Goal: Transaction & Acquisition: Purchase product/service

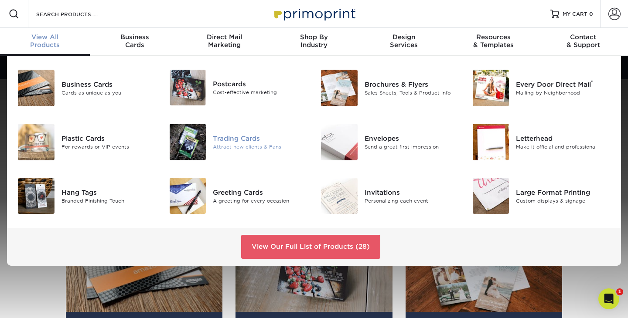
click at [204, 150] on img at bounding box center [188, 142] width 37 height 37
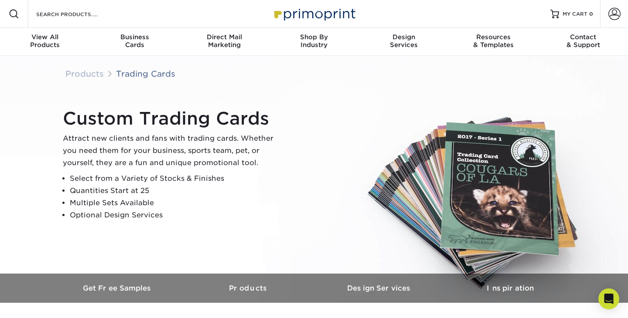
scroll to position [287, 0]
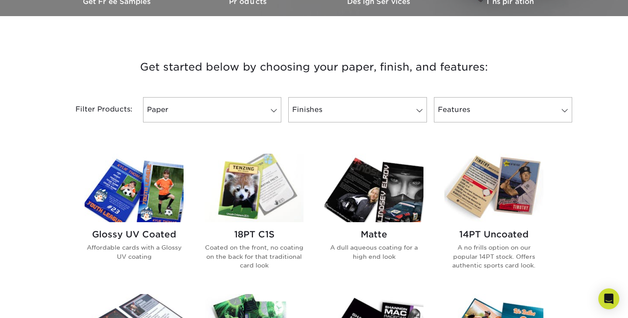
click at [150, 205] on img at bounding box center [134, 188] width 99 height 68
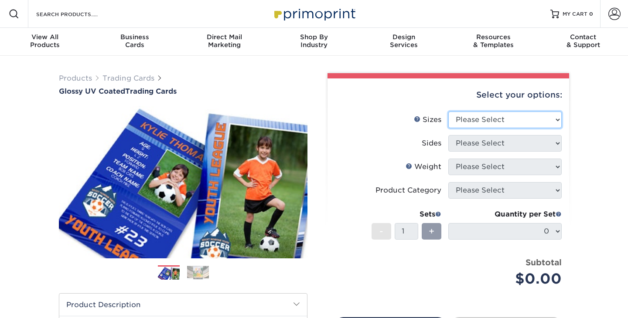
click at [540, 117] on select "Please Select 2.5" x 3.5"" at bounding box center [504, 120] width 113 height 17
select select "2.50x3.50"
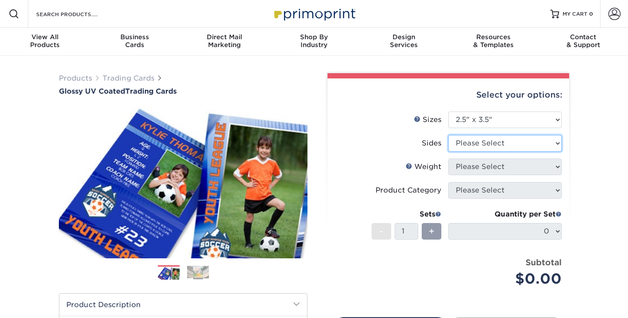
click at [534, 141] on select "Please Select Print Both Sides Print Front Only" at bounding box center [504, 143] width 113 height 17
select select "13abbda7-1d64-4f25-8bb2-c179b224825d"
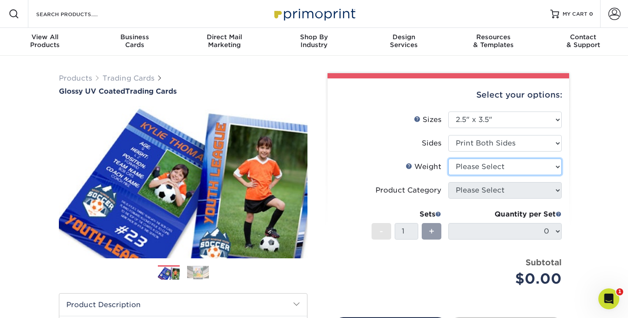
click at [528, 166] on select "Please Select 16PT 14PT 18PT C1S" at bounding box center [504, 167] width 113 height 17
select select "16PT"
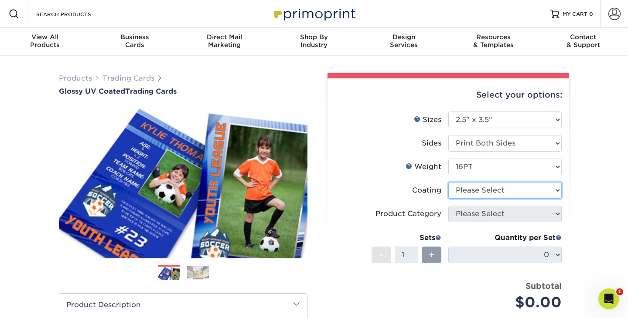
click at [526, 190] on select at bounding box center [504, 190] width 113 height 17
select select "ae367451-b2b8-45df-a344-0f05b6a12993"
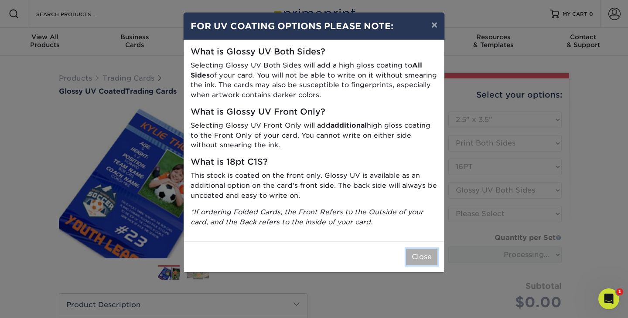
click at [416, 254] on button "Close" at bounding box center [421, 257] width 31 height 17
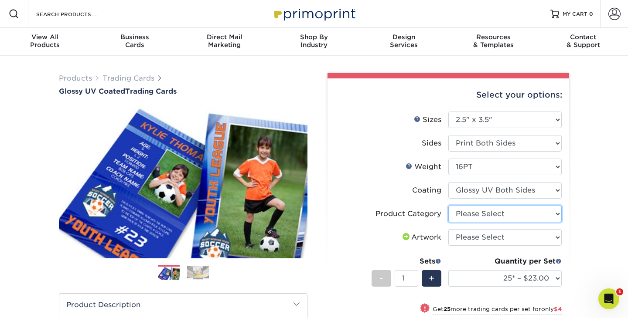
click at [550, 218] on select "Please Select Trading Cards" at bounding box center [504, 214] width 113 height 17
select select "c2f9bce9-36c2-409d-b101-c29d9d031e18"
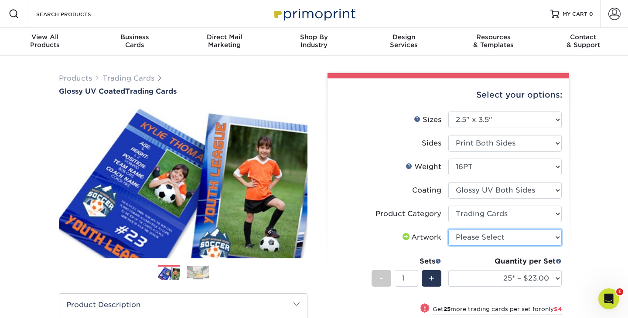
click at [549, 235] on select "Please Select I will upload files I need a design - $100" at bounding box center [504, 237] width 113 height 17
select select "upload"
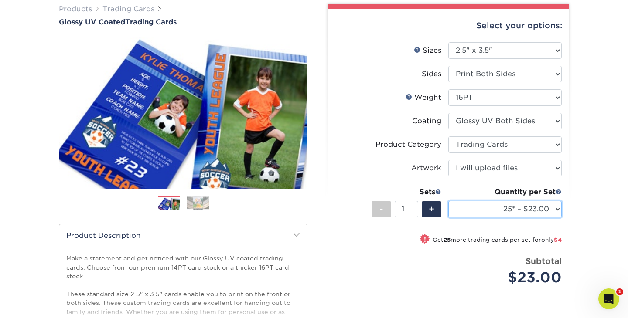
click at [511, 208] on select "25* – $23.00 50* – $27.00 75* – $33.00 100* – $37.00 250* – $47.00 500 – $58.00…" at bounding box center [504, 209] width 113 height 17
select select "50* – $27.00"
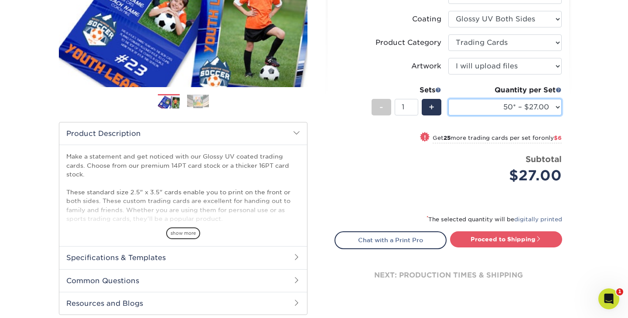
scroll to position [172, 0]
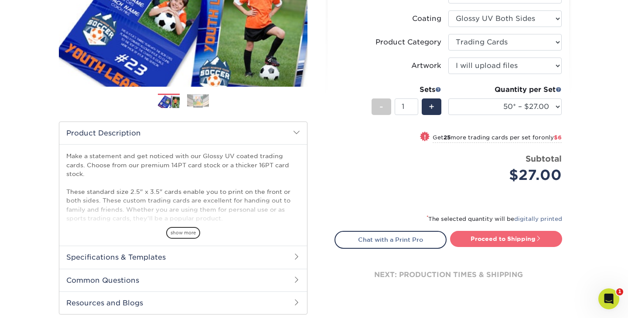
click at [527, 236] on link "Proceed to Shipping" at bounding box center [506, 239] width 112 height 16
type input "Set 1"
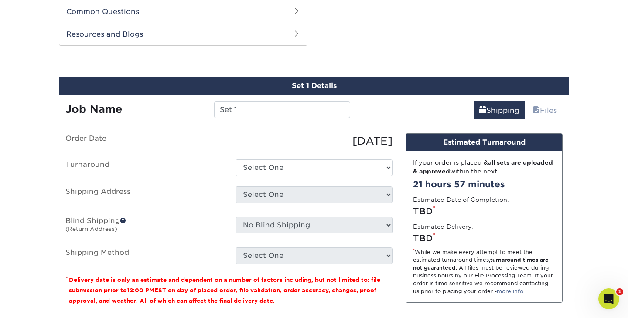
scroll to position [444, 0]
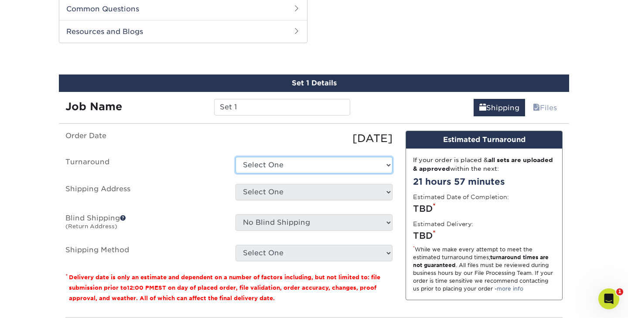
click at [333, 171] on select "Select One 2-4 Business Days 2 Day Next Business Day" at bounding box center [313, 165] width 157 height 17
select select "39596162-017c-462f-bc43-9f550c8c2591"
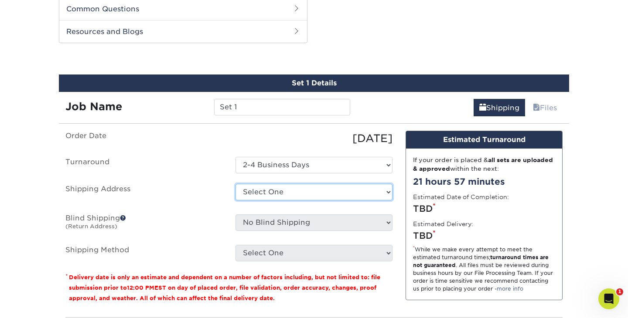
click at [331, 189] on select "Select One + Add New Address - Login" at bounding box center [313, 192] width 157 height 17
select select "newaddress"
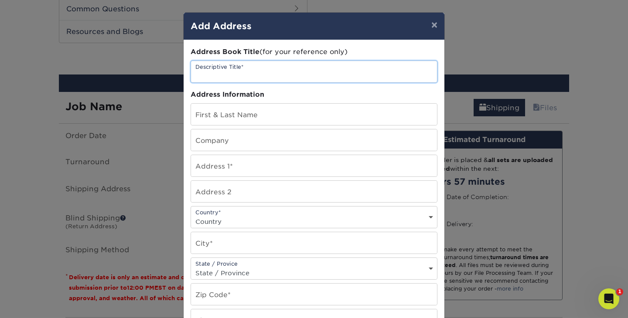
click at [287, 76] on input "text" at bounding box center [314, 71] width 246 height 21
type input "Baseball & Softball Training Complex"
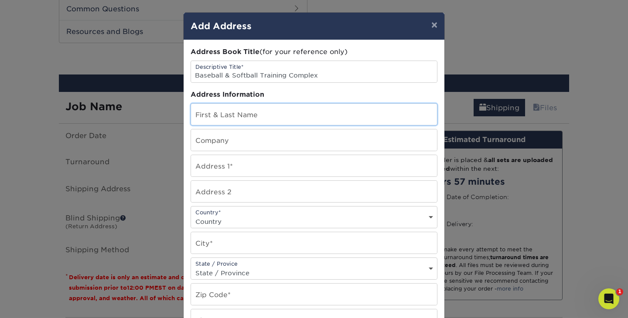
click at [287, 114] on input "text" at bounding box center [314, 114] width 246 height 21
type input "Kale Ward"
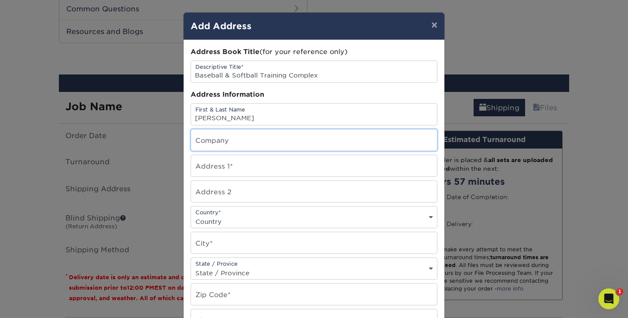
type input "D-BAT [GEOGRAPHIC_DATA]"
type input "921 W Mayfield Rd."
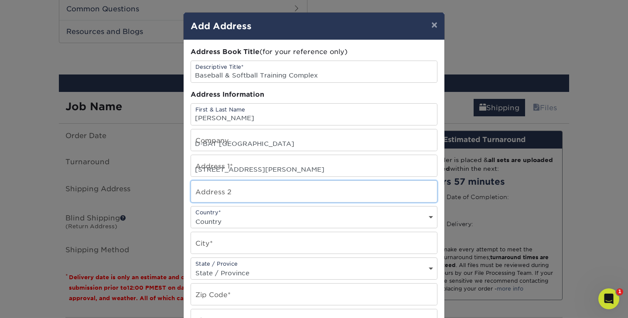
type input "Suite #112"
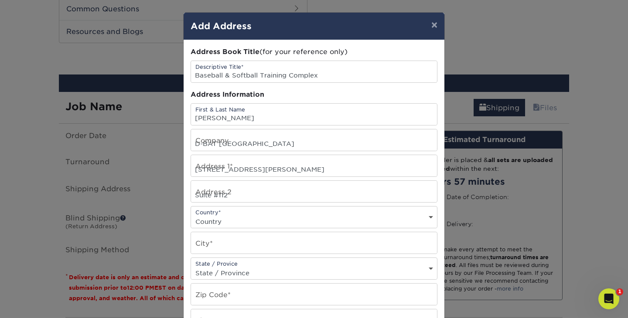
select select "US"
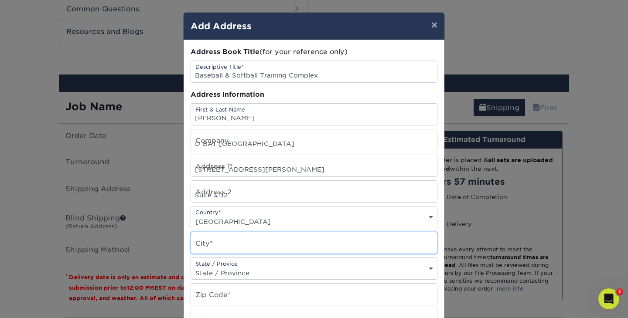
type input "Arlington"
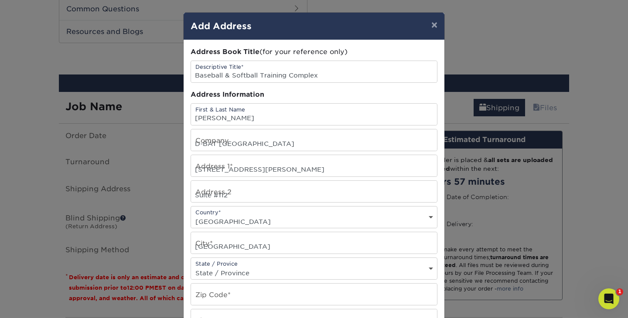
select select "TX"
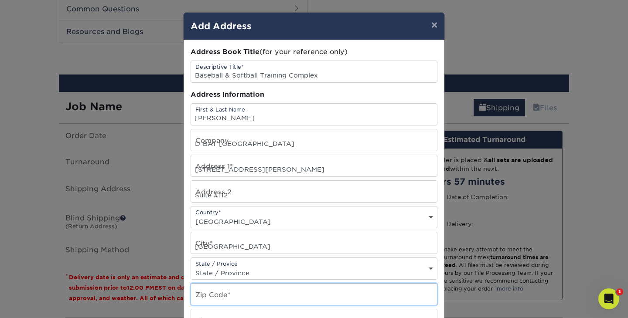
type input "76015"
type input "3614452446"
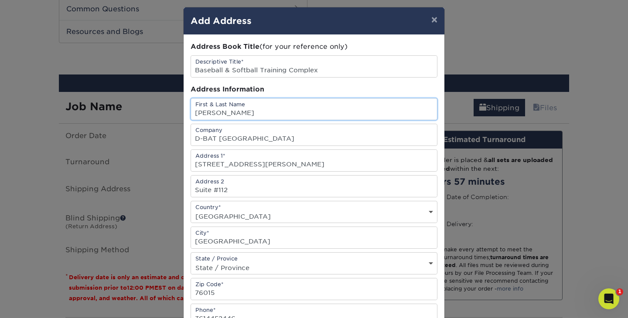
scroll to position [0, 0]
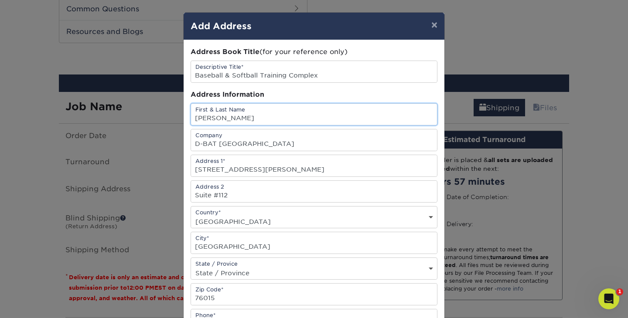
click at [267, 113] on input "Kale Ward" at bounding box center [314, 114] width 246 height 21
click at [255, 119] on input "Kale Ward" at bounding box center [314, 114] width 246 height 21
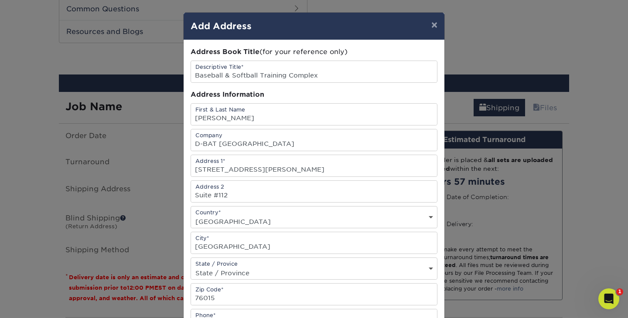
click at [405, 90] on div "Address Information" at bounding box center [314, 95] width 247 height 10
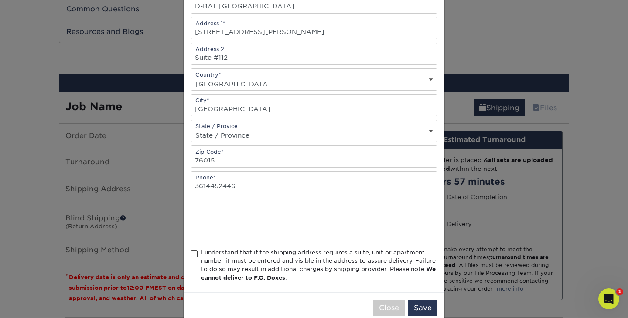
scroll to position [138, 0]
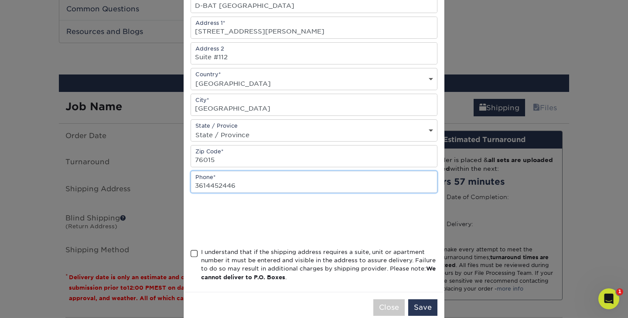
click at [287, 186] on input "3614452446" at bounding box center [314, 181] width 246 height 21
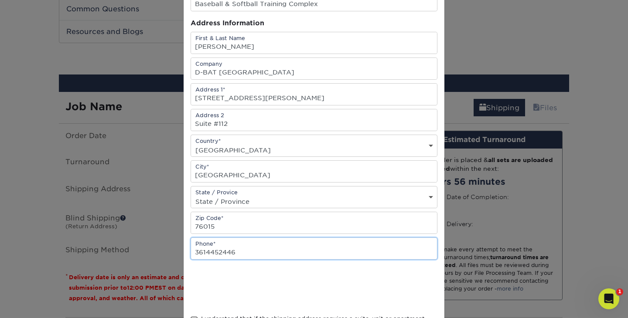
scroll to position [0, 0]
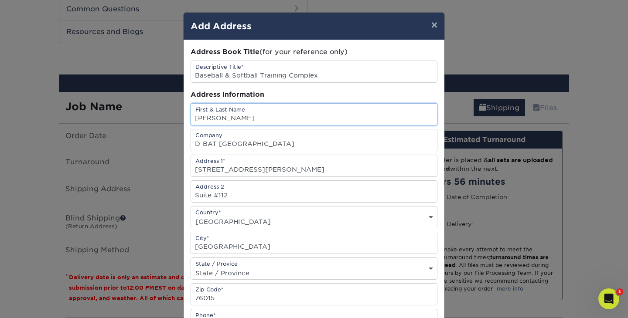
click at [276, 112] on input "Kale Ward" at bounding box center [314, 114] width 246 height 21
type input "K"
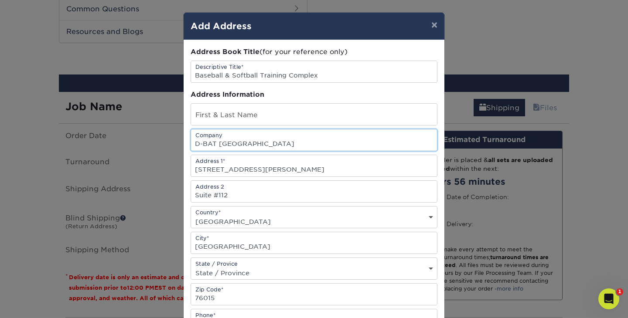
click at [264, 137] on input "D-BAT [GEOGRAPHIC_DATA]" at bounding box center [314, 140] width 246 height 21
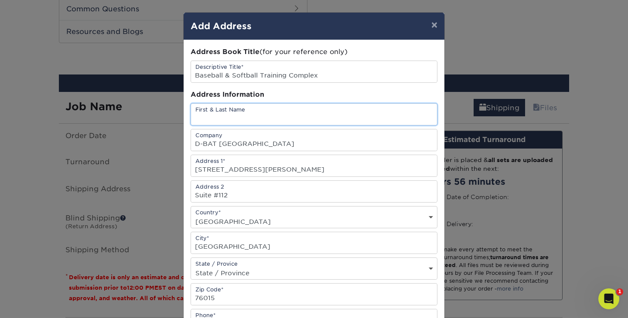
click at [274, 116] on input "text" at bounding box center [314, 114] width 246 height 21
type input "[PERSON_NAME]"
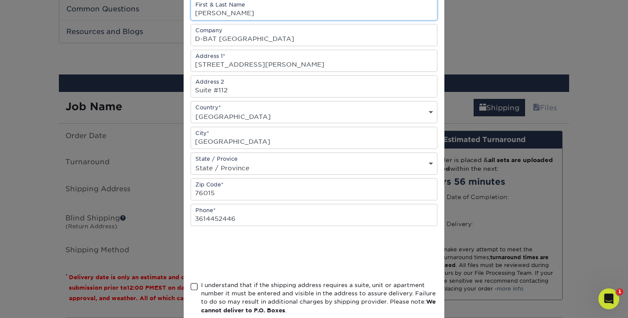
scroll to position [107, 0]
click at [194, 284] on span at bounding box center [194, 285] width 7 height 8
click at [0, 0] on input "I understand that if the shipping address requires a suite, unit or apartment n…" at bounding box center [0, 0] width 0 height 0
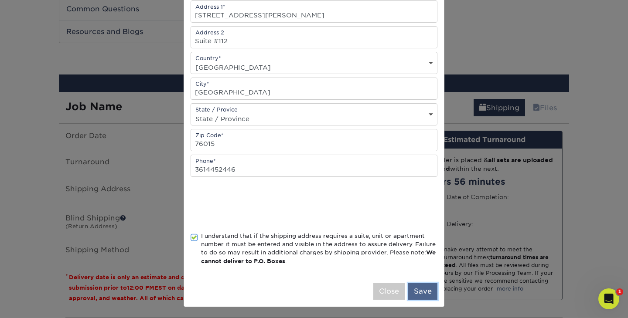
click at [429, 292] on button "Save" at bounding box center [422, 291] width 29 height 17
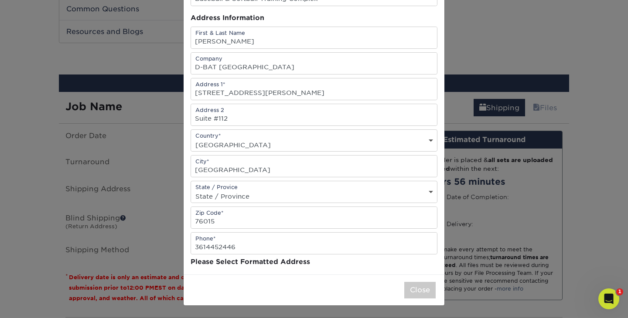
scroll to position [0, 0]
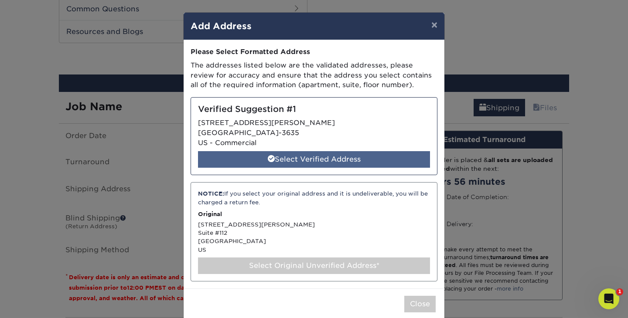
click at [359, 160] on div "Select Verified Address" at bounding box center [314, 159] width 232 height 17
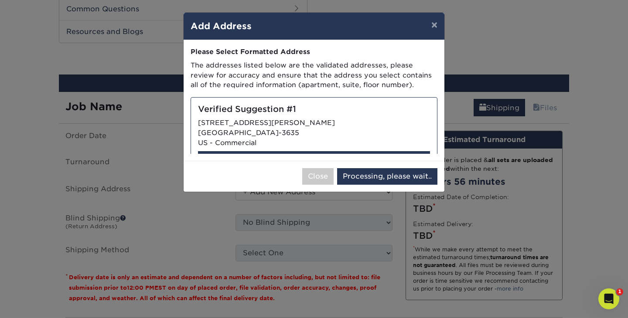
select select "286221"
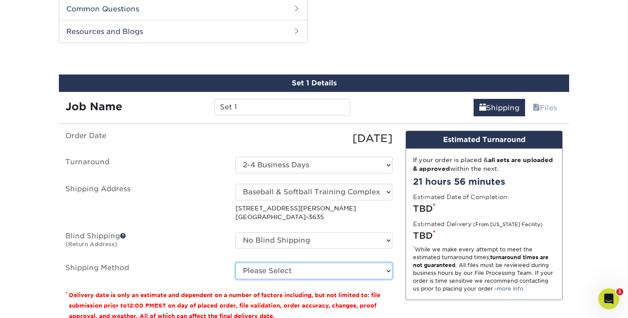
click at [386, 274] on select "Please Select Ground Shipping (+$11.60) 3 Day Shipping Service (+$11.98) 2 Day …" at bounding box center [313, 271] width 157 height 17
select select "03"
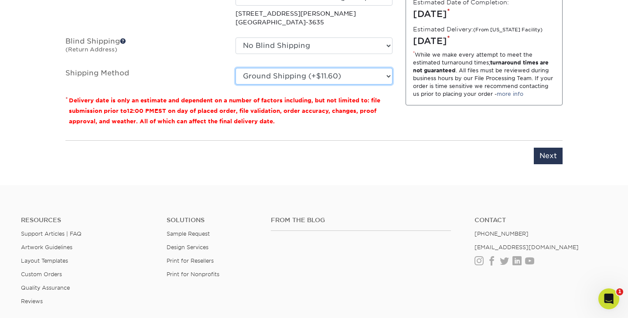
scroll to position [638, 0]
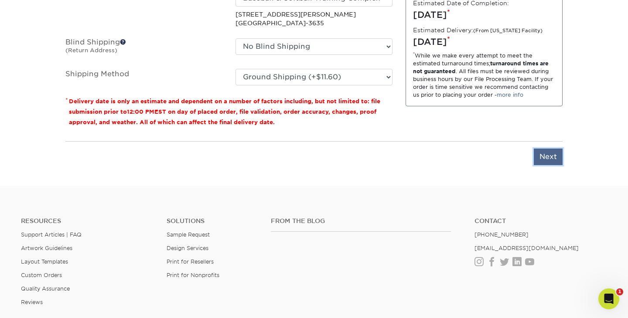
click at [543, 154] on input "Next" at bounding box center [548, 157] width 29 height 17
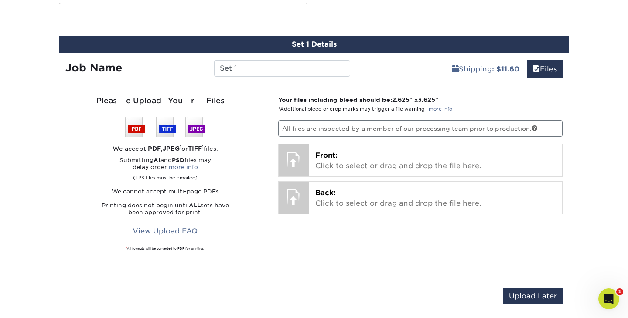
scroll to position [487, 0]
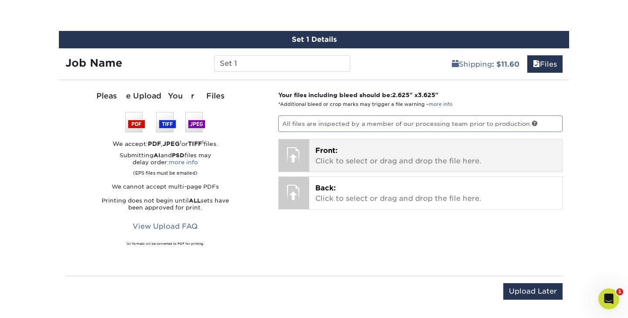
click at [338, 150] on p "Front: Click to select or drag and drop the file here." at bounding box center [435, 156] width 241 height 21
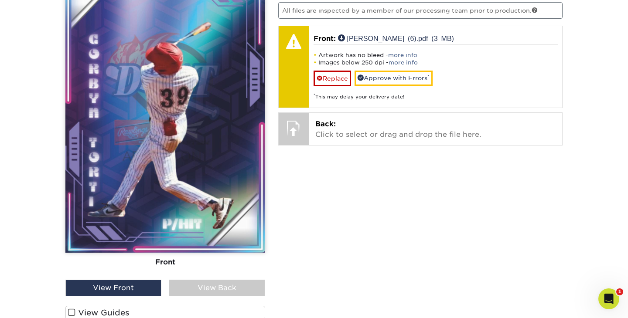
scroll to position [615, 0]
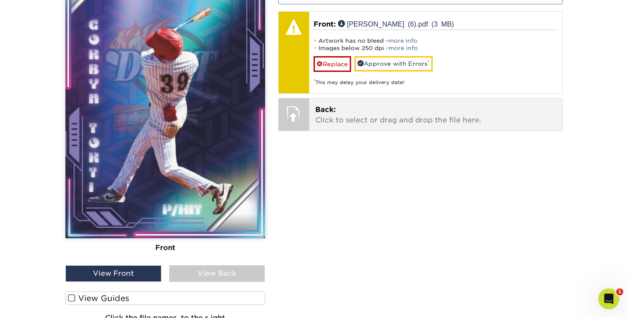
click at [391, 120] on p "Back: Click to select or drag and drop the file here." at bounding box center [435, 115] width 241 height 21
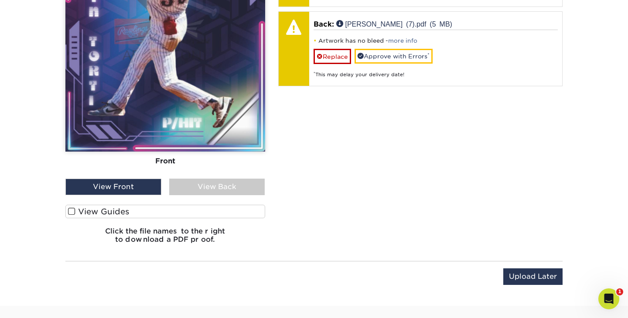
scroll to position [697, 0]
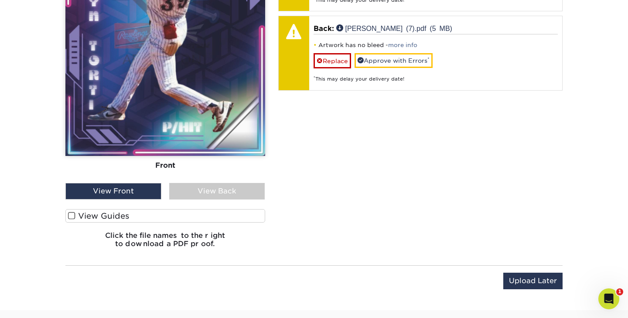
click at [172, 212] on label "View Guides" at bounding box center [165, 216] width 200 height 14
click at [0, 0] on input "View Guides" at bounding box center [0, 0] width 0 height 0
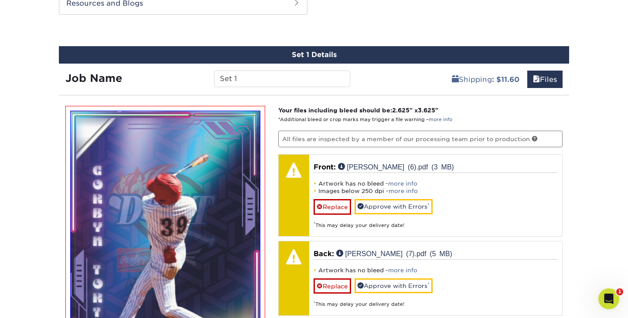
scroll to position [468, 0]
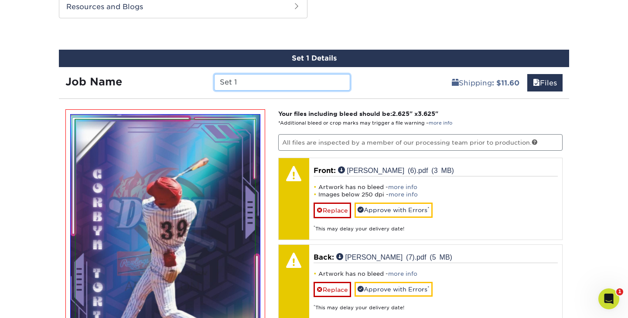
click at [297, 82] on input "Set 1" at bounding box center [282, 82] width 136 height 17
type input "S"
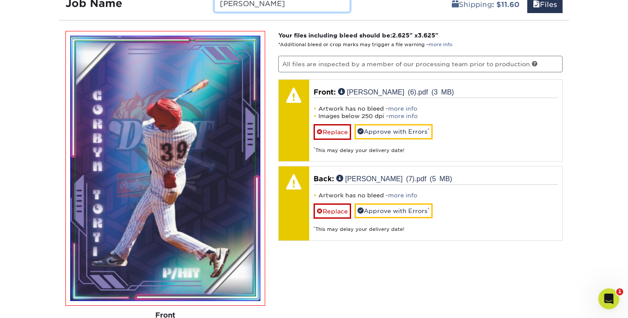
scroll to position [452, 0]
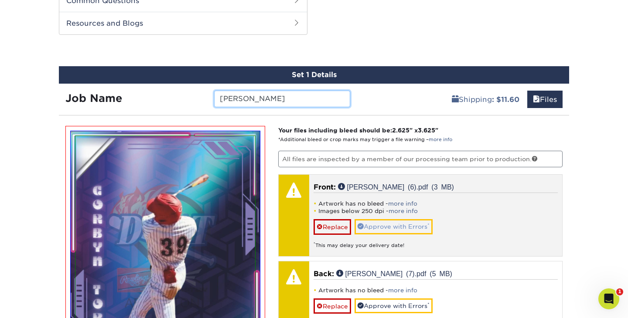
type input "[PERSON_NAME]"
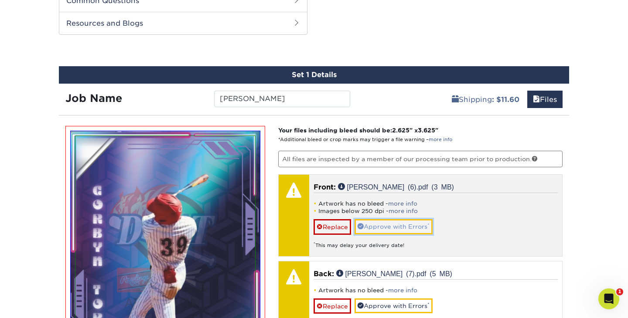
click at [425, 227] on link "Approve with Errors *" at bounding box center [394, 226] width 78 height 15
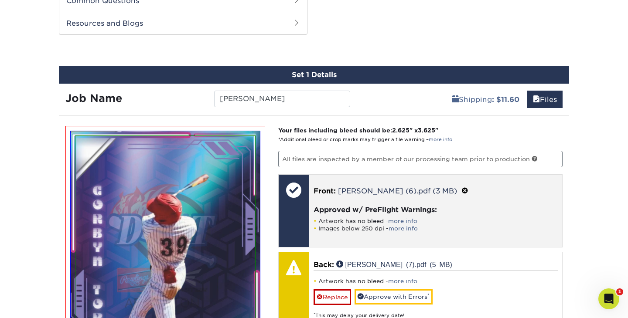
scroll to position [489, 0]
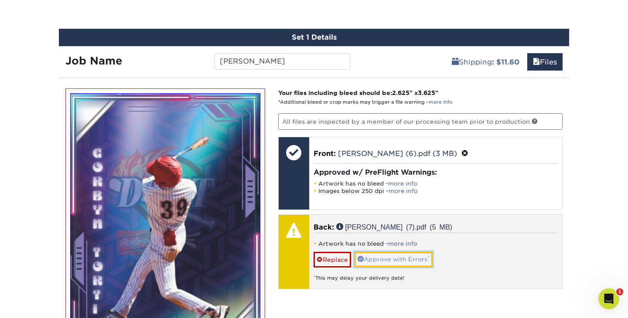
click at [421, 259] on link "Approve with Errors *" at bounding box center [394, 259] width 78 height 15
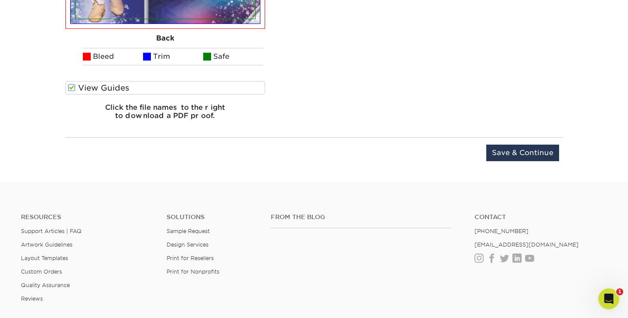
scroll to position [1120, 0]
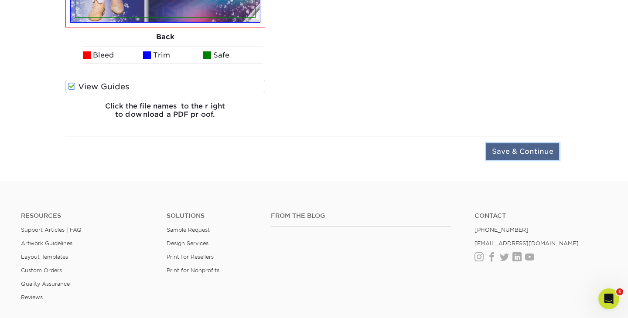
click at [522, 154] on input "Save & Continue" at bounding box center [522, 151] width 73 height 17
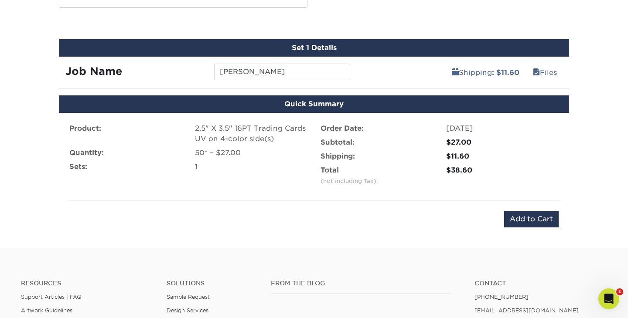
scroll to position [454, 0]
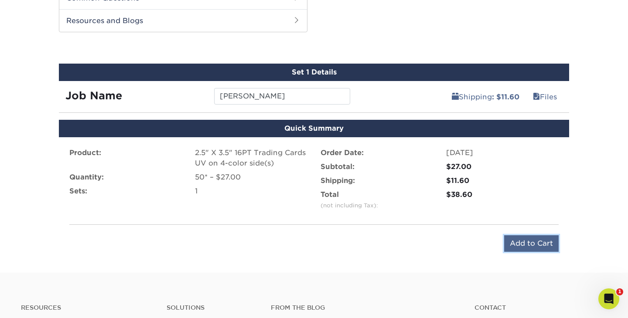
click at [532, 245] on input "Add to Cart" at bounding box center [531, 243] width 55 height 17
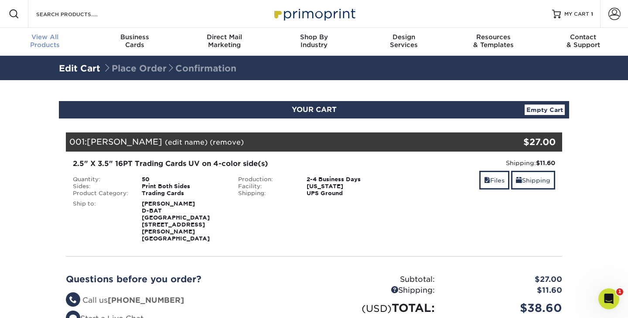
click at [38, 43] on div "View All Products" at bounding box center [45, 41] width 90 height 16
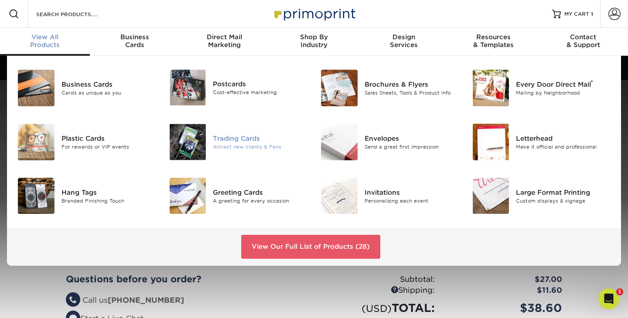
click at [198, 143] on img at bounding box center [188, 142] width 37 height 37
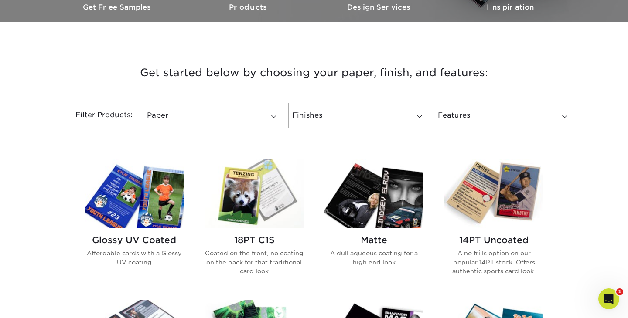
click at [157, 187] on img at bounding box center [134, 194] width 99 height 68
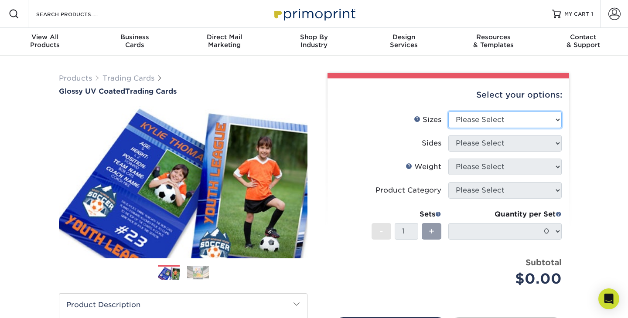
click at [490, 123] on select "Please Select 2.5" x 3.5"" at bounding box center [504, 120] width 113 height 17
select select "2.50x3.50"
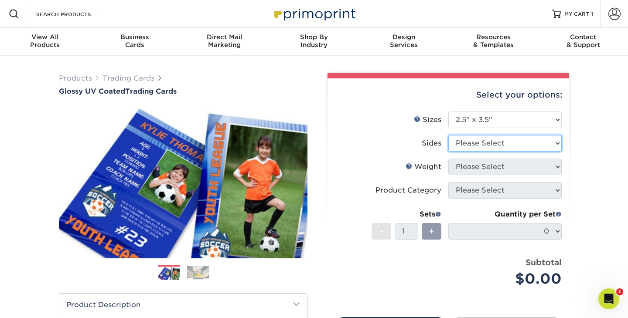
click at [501, 143] on select "Please Select Print Both Sides Print Front Only" at bounding box center [504, 143] width 113 height 17
select select "13abbda7-1d64-4f25-8bb2-c179b224825d"
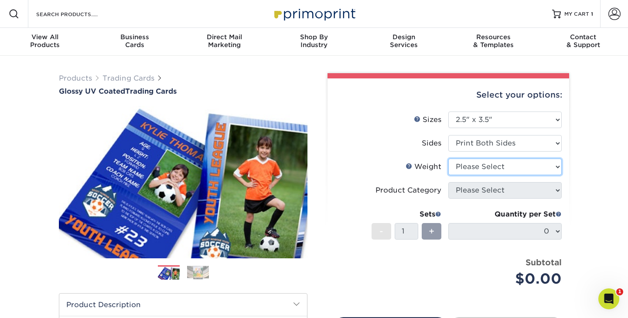
click at [521, 167] on select "Please Select 16PT 14PT 18PT C1S" at bounding box center [504, 167] width 113 height 17
select select "16PT"
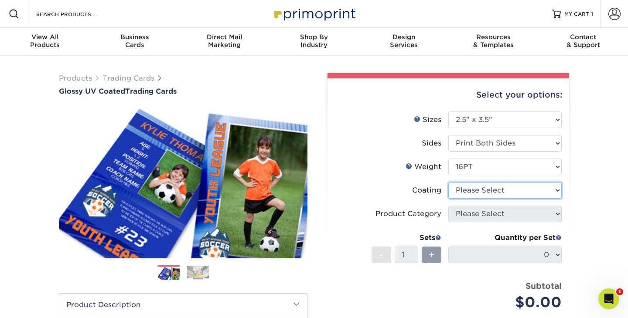
click at [532, 188] on select at bounding box center [504, 190] width 113 height 17
select select "ae367451-b2b8-45df-a344-0f05b6a12993"
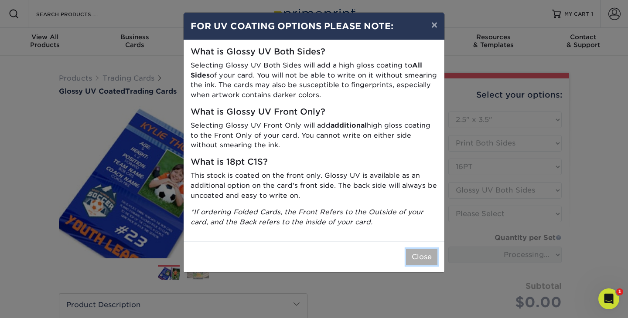
click at [427, 249] on button "Close" at bounding box center [421, 257] width 31 height 17
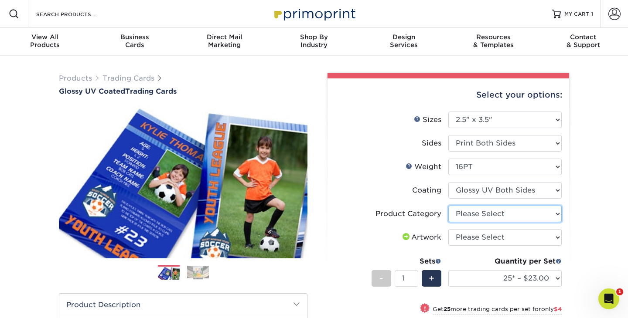
click at [557, 218] on select "Please Select Trading Cards" at bounding box center [504, 214] width 113 height 17
select select "c2f9bce9-36c2-409d-b101-c29d9d031e18"
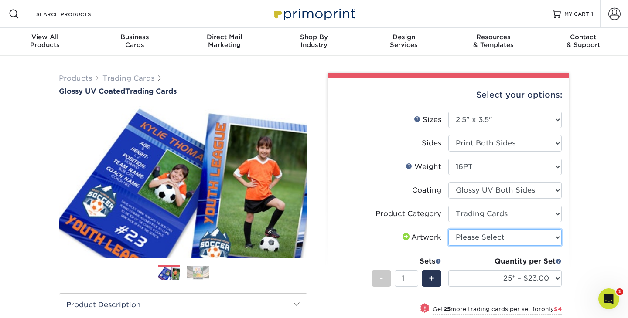
click at [554, 236] on select "Please Select I will upload files I need a design - $100" at bounding box center [504, 237] width 113 height 17
select select "upload"
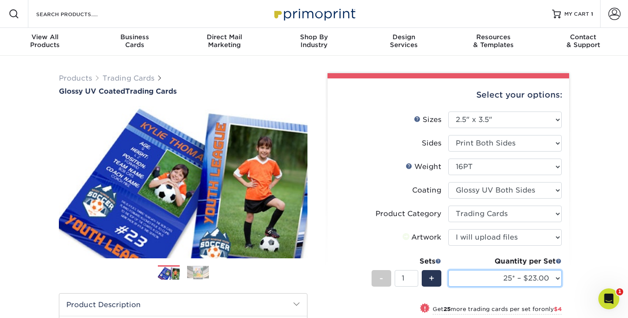
click at [498, 276] on select "25* – $23.00 50* – $27.00 75* – $33.00 100* – $37.00 250* – $47.00 500 – $58.00…" at bounding box center [504, 278] width 113 height 17
select select "50* – $27.00"
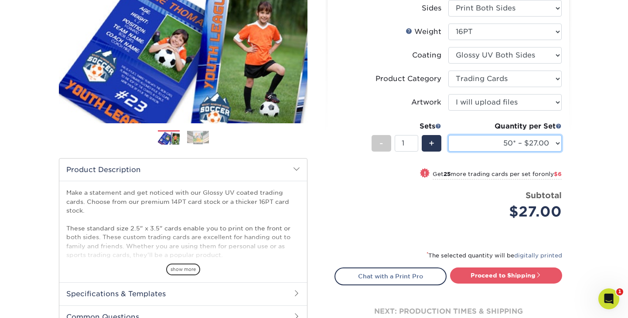
scroll to position [144, 0]
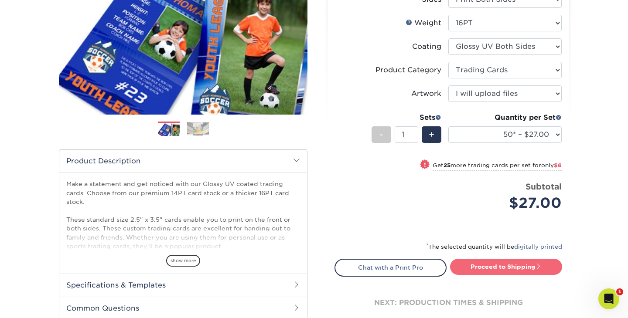
click at [501, 267] on link "Proceed to Shipping" at bounding box center [506, 267] width 112 height 16
type input "Set 1"
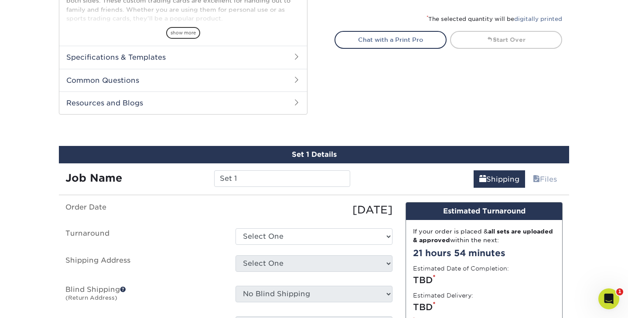
scroll to position [444, 0]
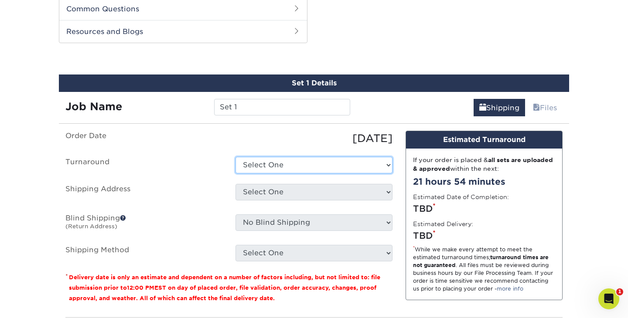
click at [308, 170] on select "Select One 2-4 Business Days 2 Day Next Business Day" at bounding box center [313, 165] width 157 height 17
select select "39596162-017c-462f-bc43-9f550c8c2591"
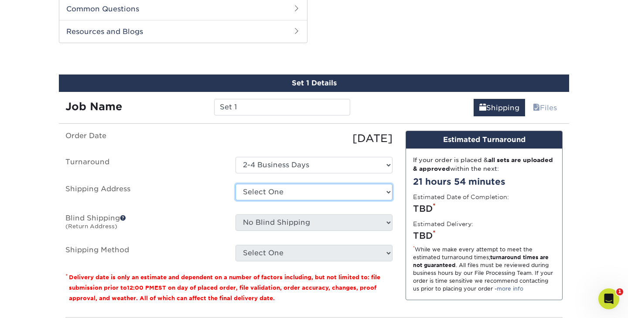
click at [311, 195] on select "Select One Baseball & Softball Training Complex + Add New Address - Login" at bounding box center [313, 192] width 157 height 17
select select "286221"
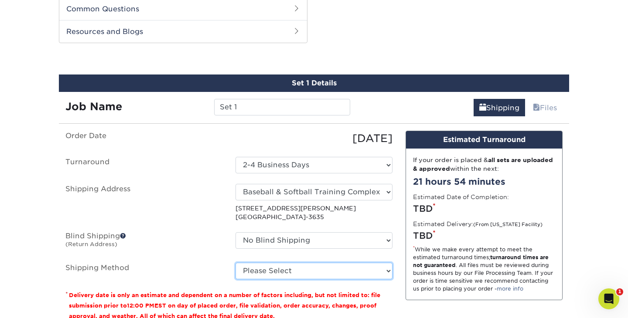
click at [376, 271] on select "Please Select Ground Shipping (+$11.60) 3 Day Shipping Service (+$11.98) 2 Day …" at bounding box center [313, 271] width 157 height 17
select select "03"
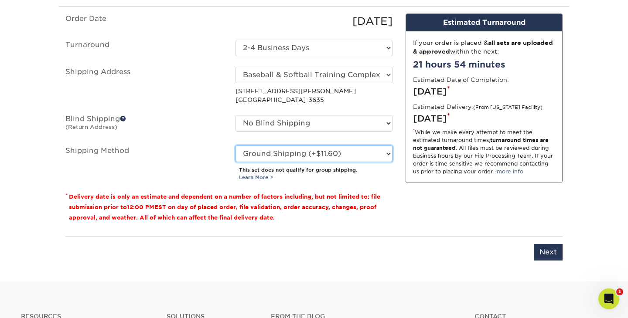
scroll to position [564, 0]
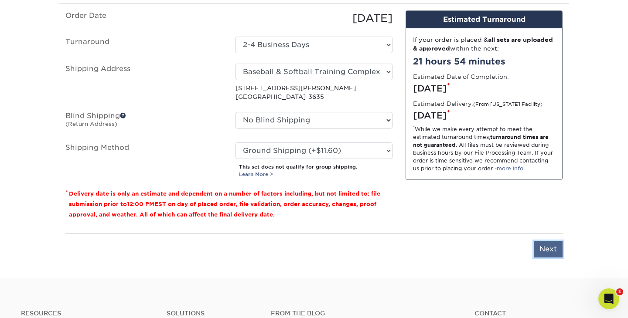
click at [556, 242] on input "Next" at bounding box center [548, 249] width 29 height 17
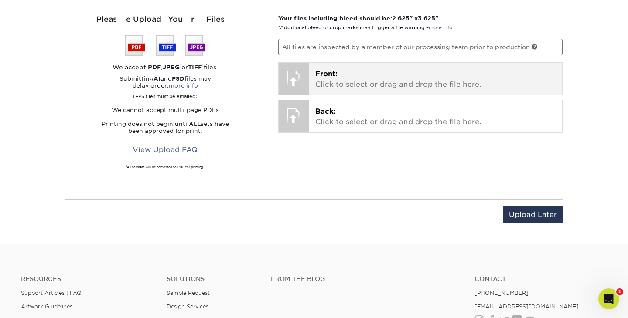
click at [401, 74] on p "Front: Click to select or drag and drop the file here." at bounding box center [435, 79] width 241 height 21
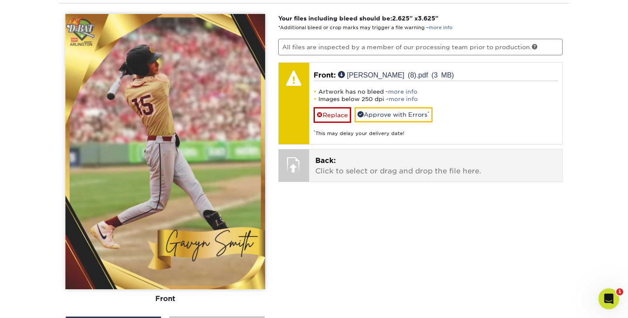
click at [416, 166] on p "Back: Click to select or drag and drop the file here." at bounding box center [435, 166] width 241 height 21
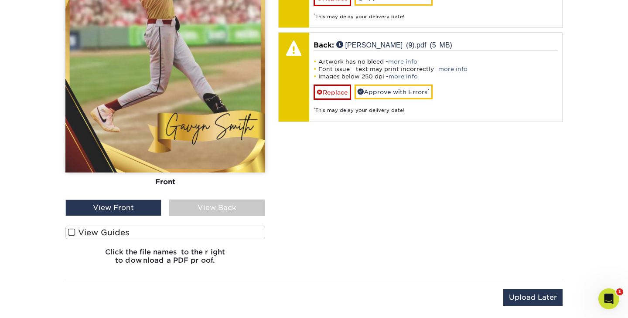
scroll to position [686, 0]
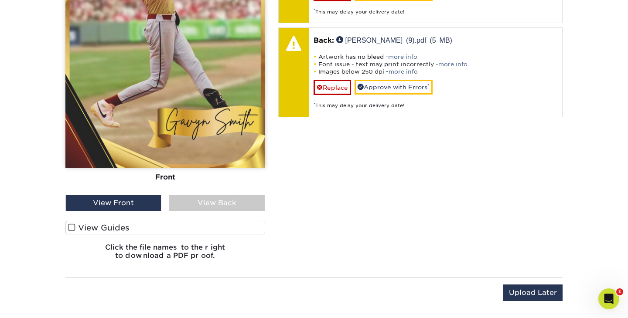
click at [130, 224] on label "View Guides" at bounding box center [165, 228] width 200 height 14
click at [0, 0] on input "View Guides" at bounding box center [0, 0] width 0 height 0
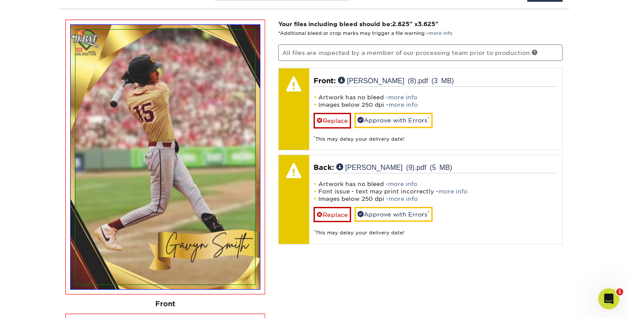
scroll to position [551, 0]
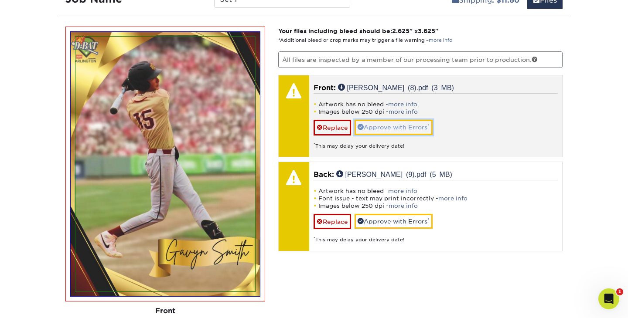
click at [388, 125] on link "Approve with Errors *" at bounding box center [394, 127] width 78 height 15
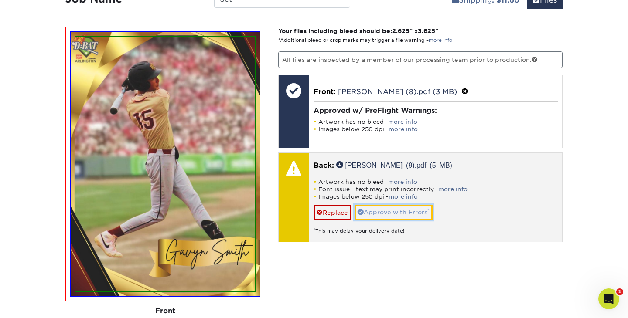
click at [386, 208] on link "Approve with Errors *" at bounding box center [394, 212] width 78 height 15
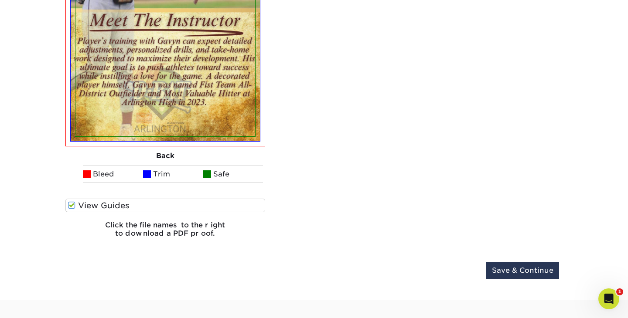
scroll to position [1004, 0]
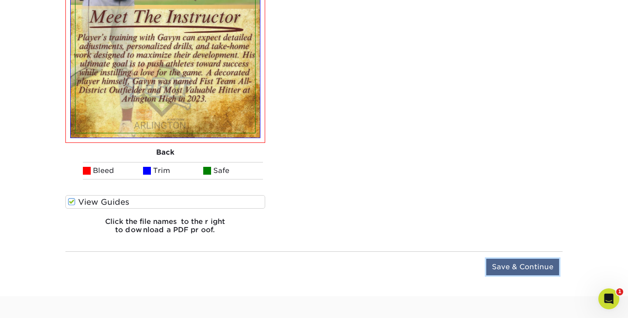
click at [504, 268] on input "Save & Continue" at bounding box center [522, 267] width 73 height 17
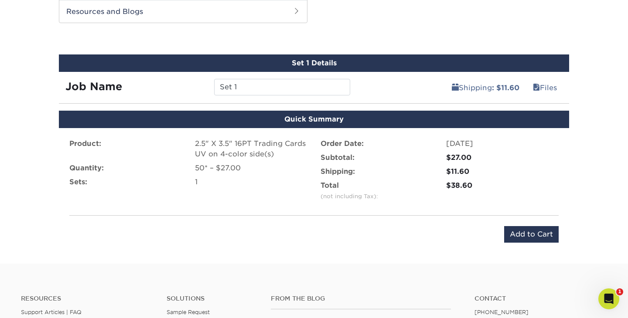
scroll to position [466, 0]
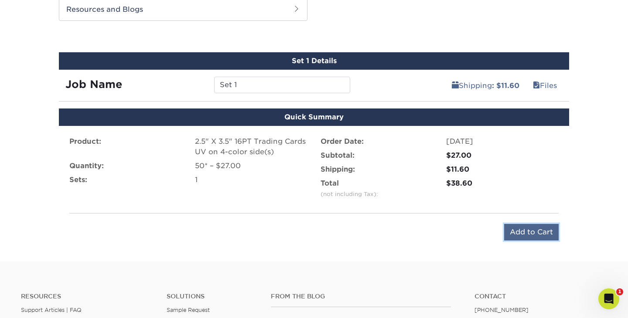
click at [538, 232] on input "Add to Cart" at bounding box center [531, 232] width 55 height 17
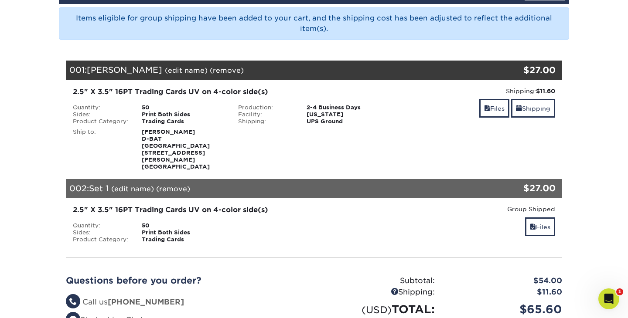
scroll to position [115, 0]
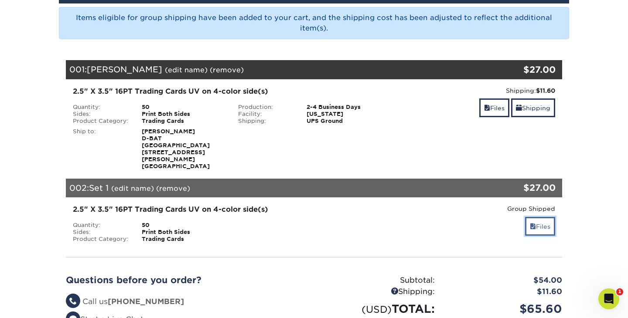
click at [542, 217] on link "Files" at bounding box center [540, 226] width 30 height 19
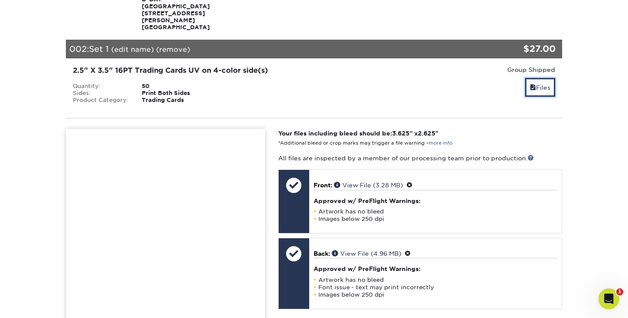
scroll to position [256, 0]
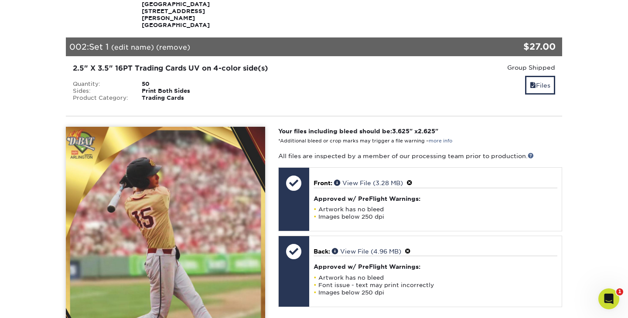
click at [150, 43] on link "(edit name)" at bounding box center [132, 47] width 43 height 8
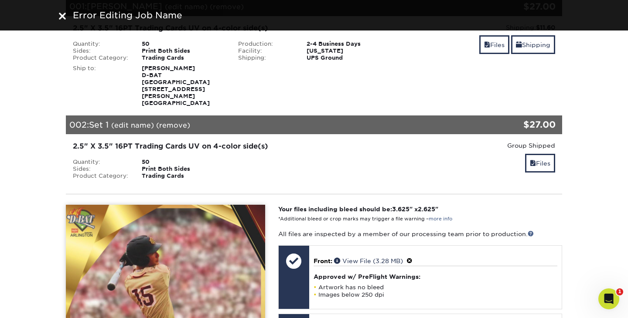
scroll to position [161, 0]
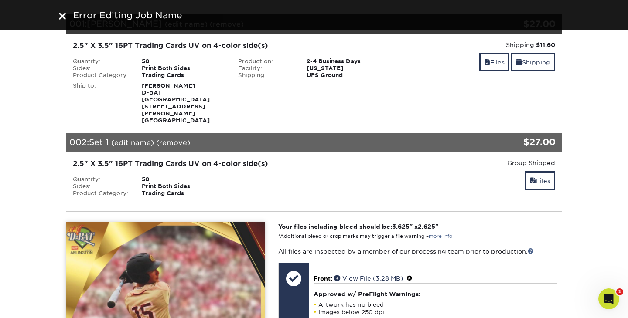
click at [182, 139] on link "(remove)" at bounding box center [173, 143] width 34 height 8
click at [332, 139] on link "Yes" at bounding box center [334, 143] width 12 height 8
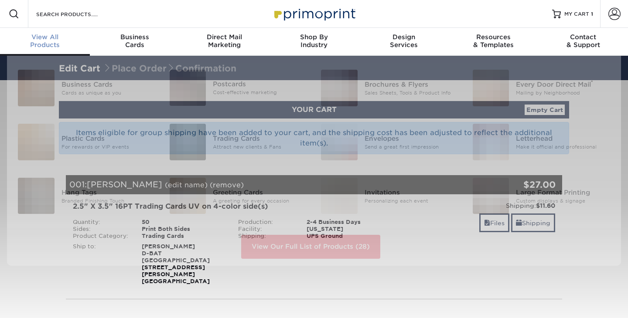
click at [51, 38] on span "View All" at bounding box center [45, 37] width 90 height 8
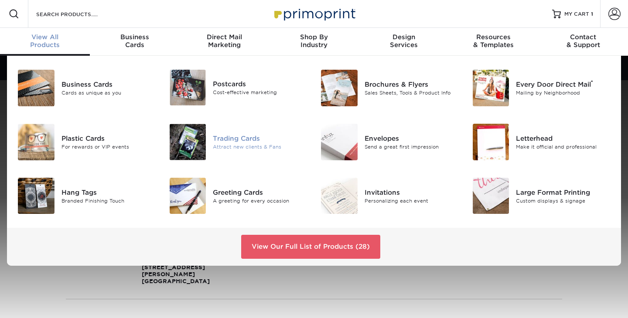
click at [223, 140] on div "Trading Cards" at bounding box center [260, 138] width 95 height 10
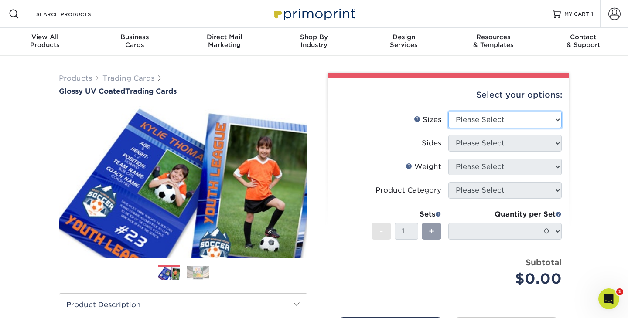
click at [549, 123] on select "Please Select 2.5" x 3.5"" at bounding box center [504, 120] width 113 height 17
select select "2.50x3.50"
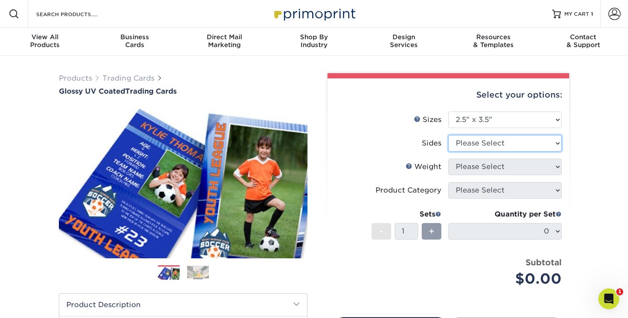
click at [548, 144] on select "Please Select Print Both Sides Print Front Only" at bounding box center [504, 143] width 113 height 17
select select "13abbda7-1d64-4f25-8bb2-c179b224825d"
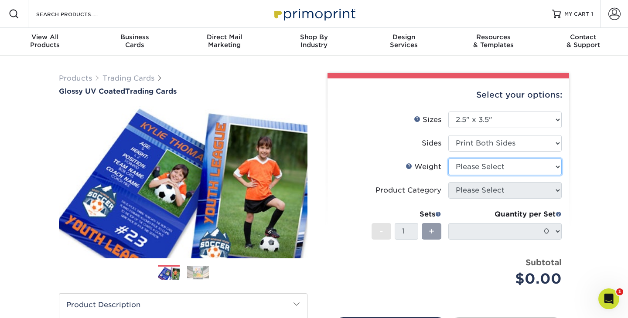
click at [554, 167] on select "Please Select 16PT 14PT 18PT C1S" at bounding box center [504, 167] width 113 height 17
select select "16PT"
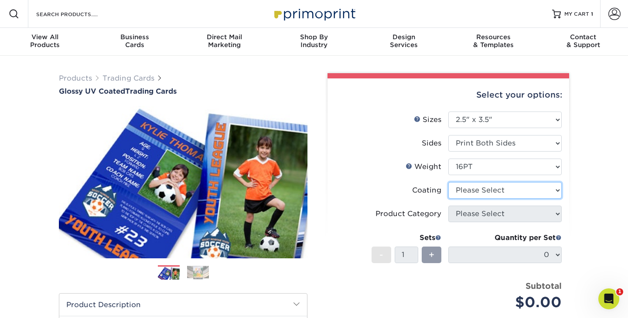
click at [546, 194] on select at bounding box center [504, 190] width 113 height 17
select select "ae367451-b2b8-45df-a344-0f05b6a12993"
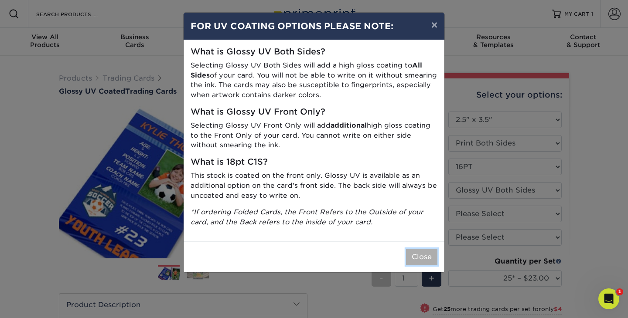
click at [427, 254] on button "Close" at bounding box center [421, 257] width 31 height 17
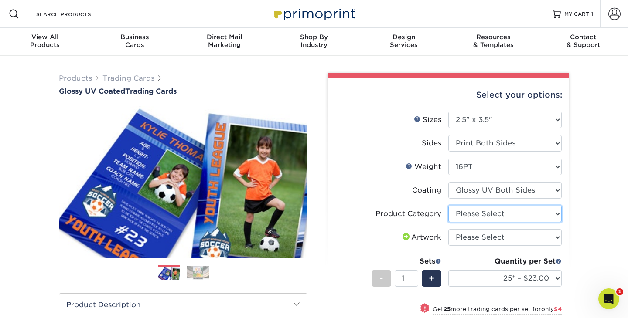
click at [534, 217] on select "Please Select Trading Cards" at bounding box center [504, 214] width 113 height 17
select select "c2f9bce9-36c2-409d-b101-c29d9d031e18"
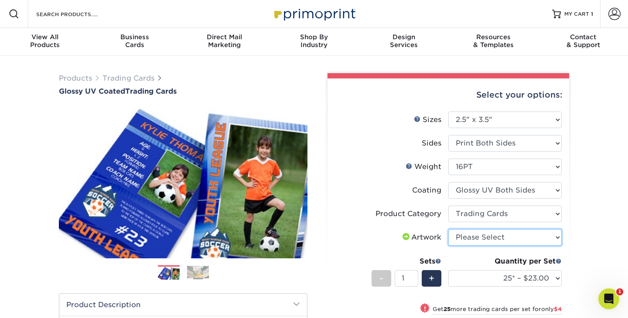
click at [542, 240] on select "Please Select I will upload files I need a design - $100" at bounding box center [504, 237] width 113 height 17
select select "upload"
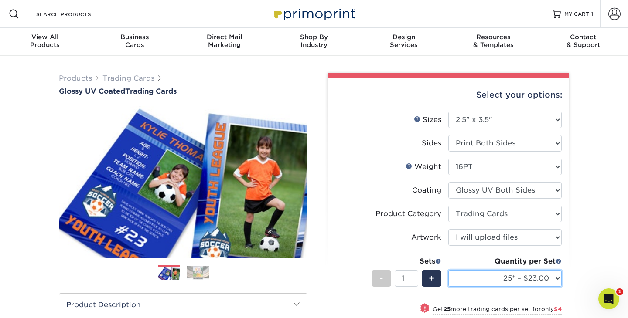
click at [559, 277] on select "25* – $23.00 50* – $27.00 75* – $33.00 100* – $37.00 250* – $47.00 500 – $58.00…" at bounding box center [504, 278] width 113 height 17
select select "50* – $27.00"
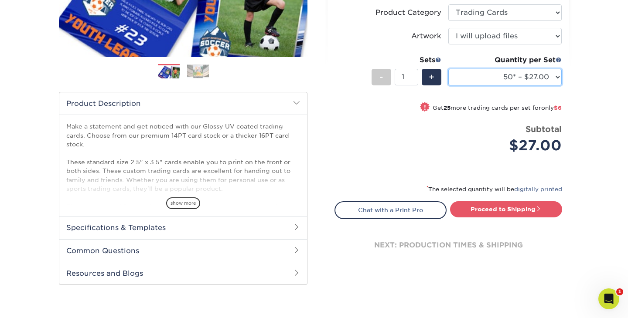
scroll to position [202, 0]
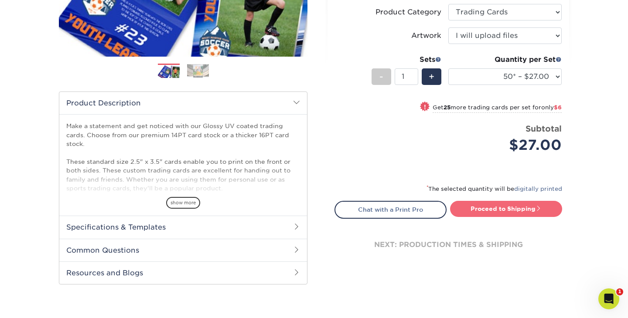
click at [537, 210] on span at bounding box center [539, 208] width 6 height 6
type input "Set 1"
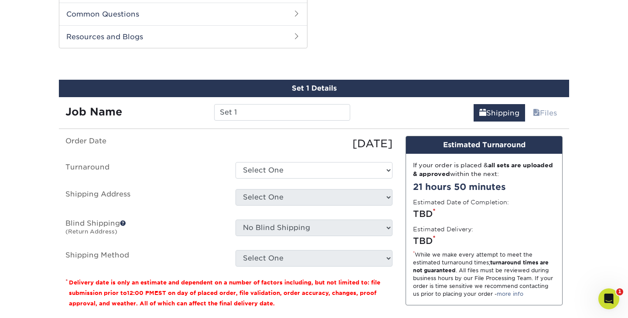
scroll to position [444, 0]
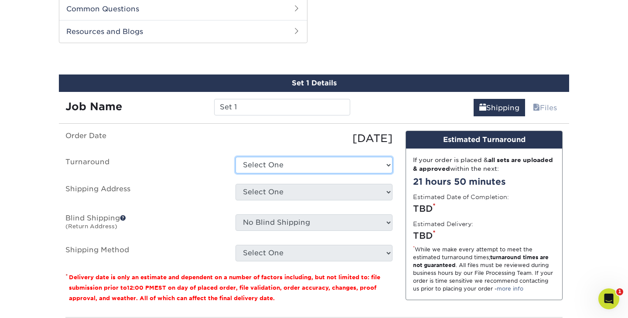
click at [372, 167] on select "Select One 2-4 Business Days 2 Day Next Business Day" at bounding box center [313, 165] width 157 height 17
select select "39596162-017c-462f-bc43-9f550c8c2591"
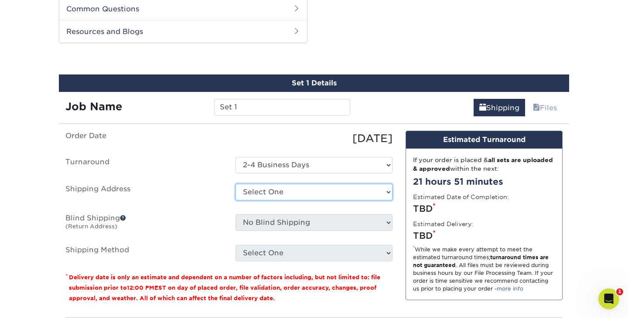
click at [378, 191] on select "Select One Baseball & Softball Training Complex + Add New Address - Login" at bounding box center [313, 192] width 157 height 17
select select "286221"
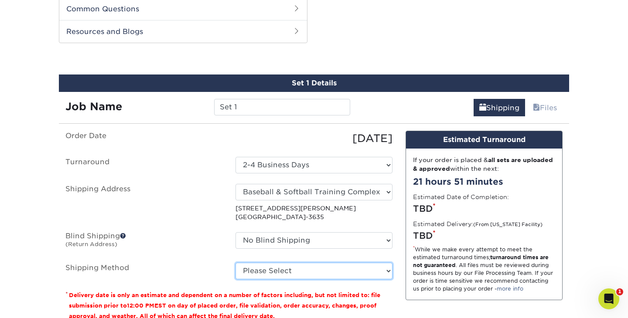
click at [388, 270] on select "Please Select Ground Shipping (+$11.60) 3 Day Shipping Service (+$11.98) 2 Day …" at bounding box center [313, 271] width 157 height 17
select select "03"
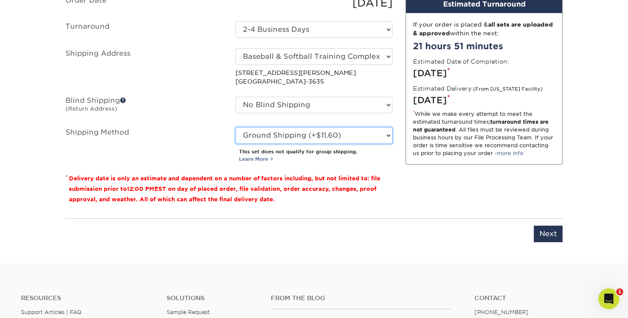
scroll to position [582, 0]
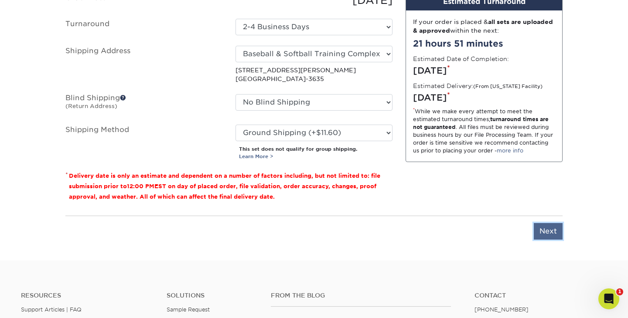
click at [549, 232] on input "Next" at bounding box center [548, 231] width 29 height 17
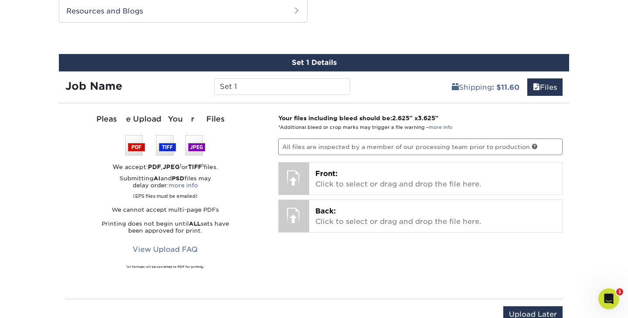
scroll to position [461, 0]
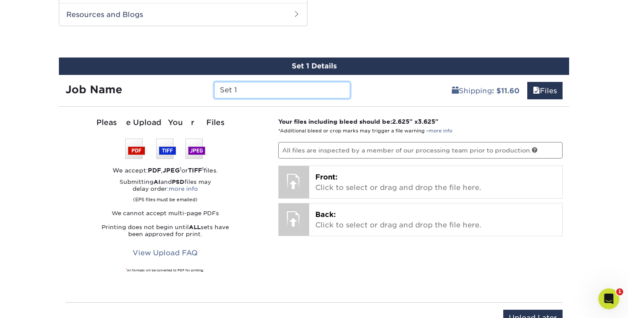
click at [313, 94] on input "Set 1" at bounding box center [282, 90] width 136 height 17
type input "S"
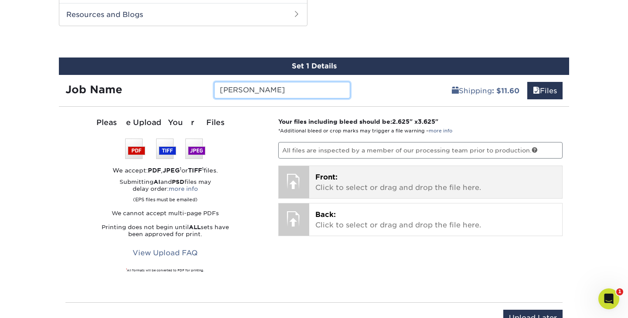
type input "[PERSON_NAME]"
click at [359, 180] on p "Front: Click to select or drag and drop the file here." at bounding box center [435, 182] width 241 height 21
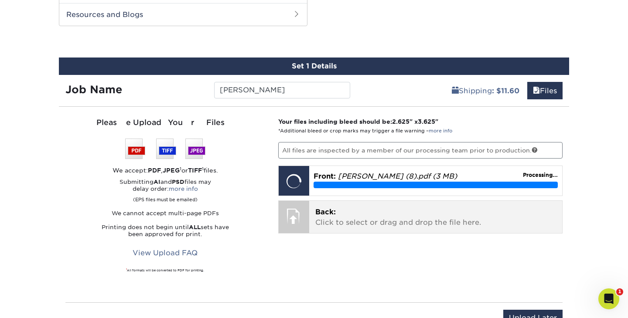
click at [364, 221] on p "Back: Click to select or drag and drop the file here." at bounding box center [435, 217] width 241 height 21
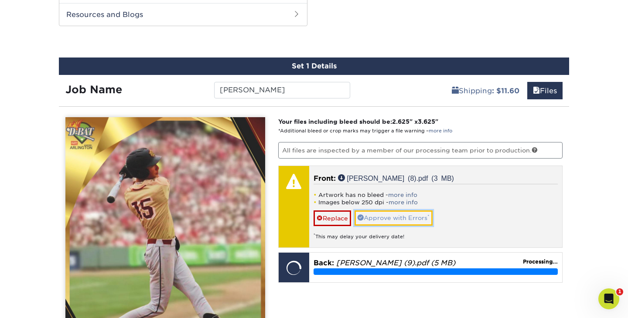
click at [416, 217] on link "Approve with Errors *" at bounding box center [394, 218] width 78 height 15
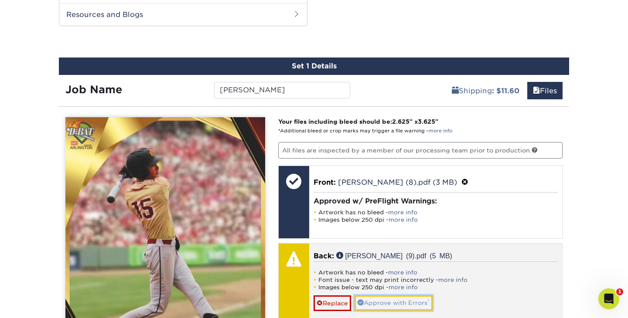
click at [426, 297] on link "Approve with Errors *" at bounding box center [394, 303] width 78 height 15
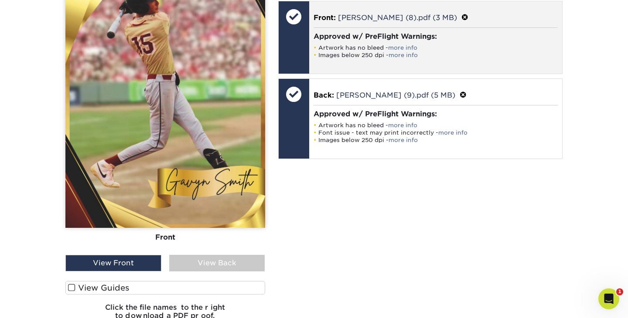
scroll to position [627, 0]
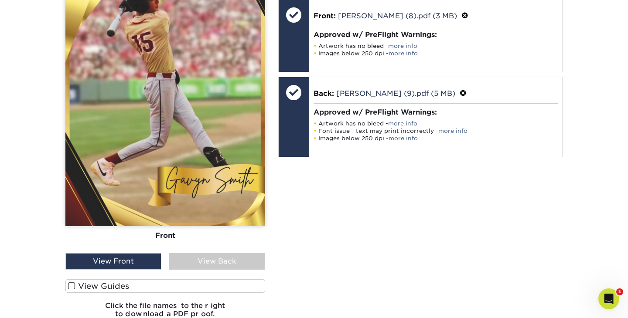
click at [243, 283] on label "View Guides" at bounding box center [165, 287] width 200 height 14
click at [0, 0] on input "View Guides" at bounding box center [0, 0] width 0 height 0
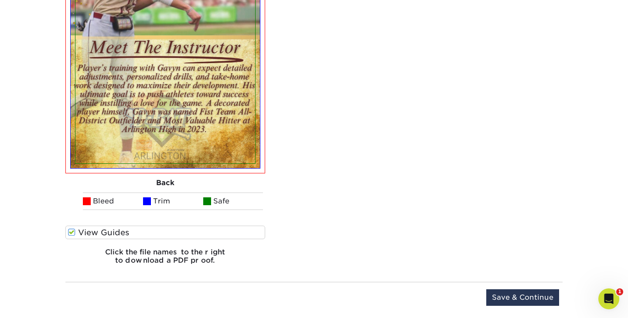
scroll to position [1022, 0]
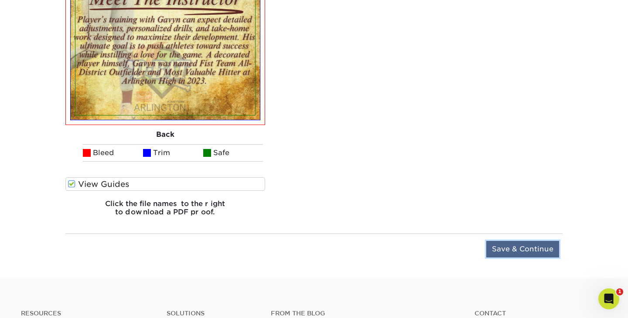
click at [516, 252] on input "Save & Continue" at bounding box center [522, 249] width 73 height 17
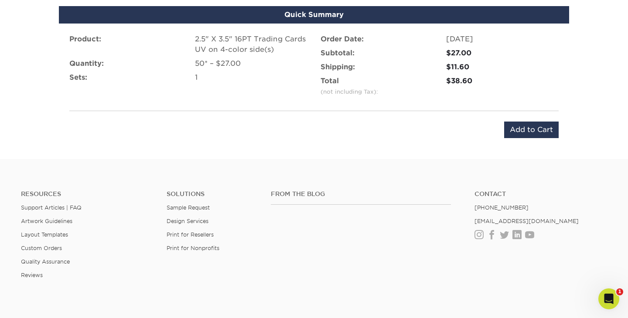
scroll to position [489, 0]
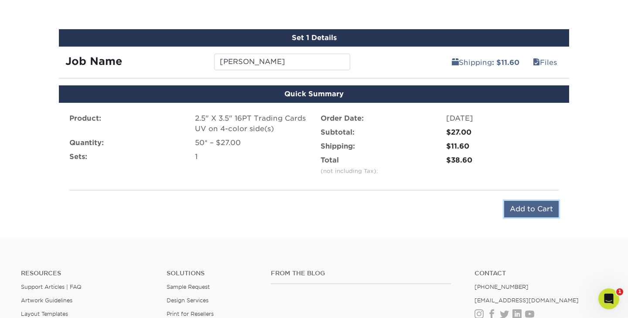
click at [538, 210] on input "Add to Cart" at bounding box center [531, 209] width 55 height 17
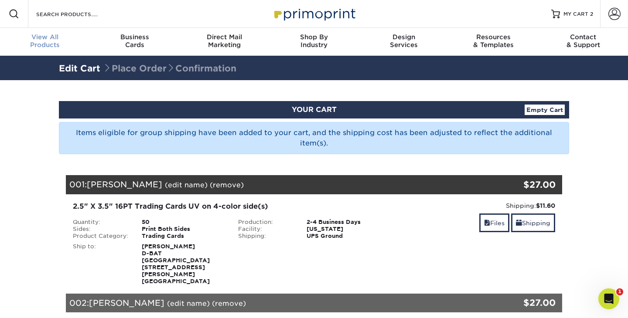
click at [44, 40] on span "View All" at bounding box center [45, 37] width 90 height 8
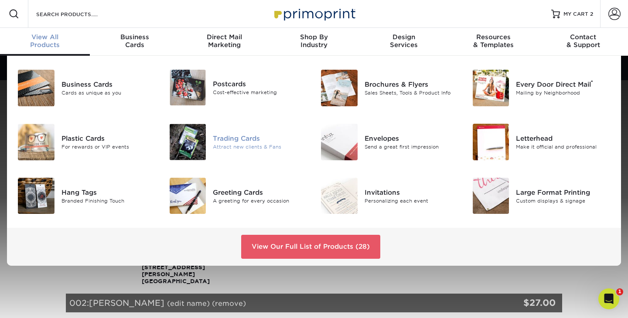
click at [201, 142] on img at bounding box center [188, 142] width 37 height 37
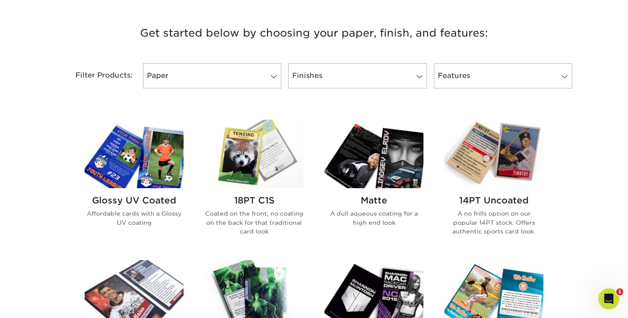
click at [136, 155] on img at bounding box center [134, 154] width 99 height 68
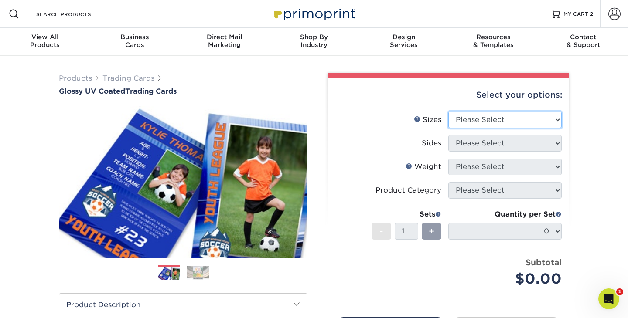
click at [558, 119] on select "Please Select 2.5" x 3.5"" at bounding box center [504, 120] width 113 height 17
select select "2.50x3.50"
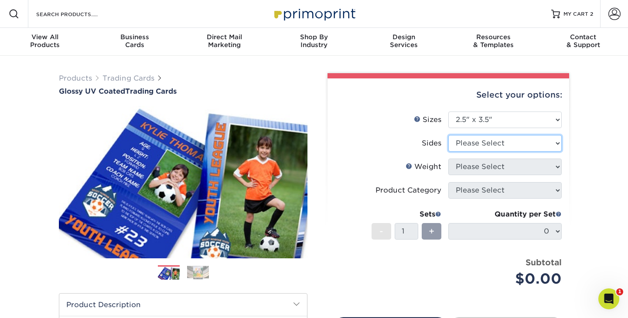
click at [553, 143] on select "Please Select Print Both Sides Print Front Only" at bounding box center [504, 143] width 113 height 17
select select "13abbda7-1d64-4f25-8bb2-c179b224825d"
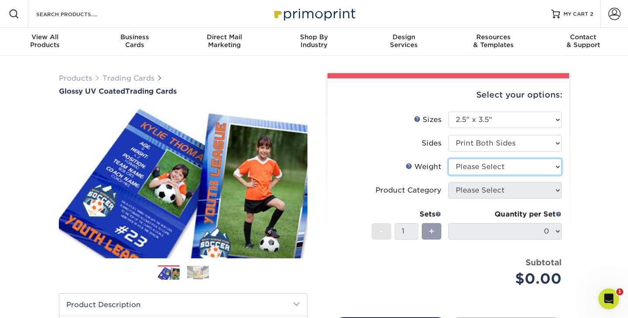
click at [554, 171] on select "Please Select 16PT 14PT 18PT C1S" at bounding box center [504, 167] width 113 height 17
select select "16PT"
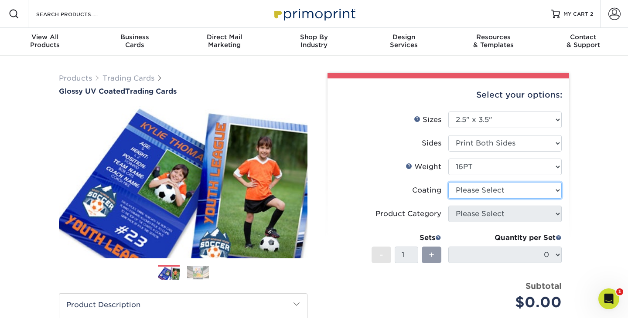
click at [556, 193] on select at bounding box center [504, 190] width 113 height 17
select select "ae367451-b2b8-45df-a344-0f05b6a12993"
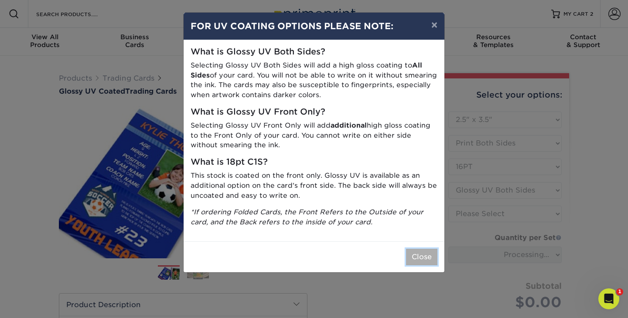
click at [427, 253] on button "Close" at bounding box center [421, 257] width 31 height 17
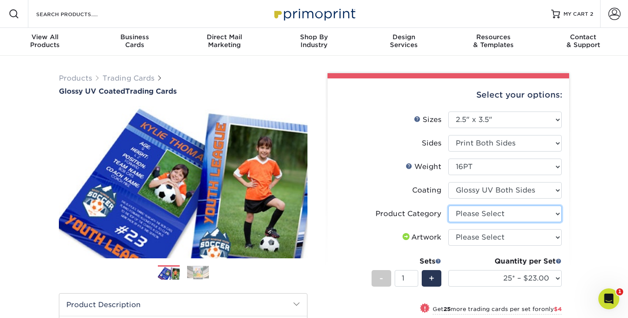
click at [557, 216] on select "Please Select Trading Cards" at bounding box center [504, 214] width 113 height 17
select select "c2f9bce9-36c2-409d-b101-c29d9d031e18"
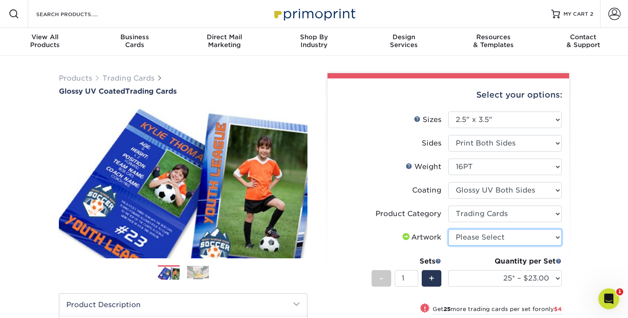
click at [558, 239] on select "Please Select I will upload files I need a design - $100" at bounding box center [504, 237] width 113 height 17
select select "upload"
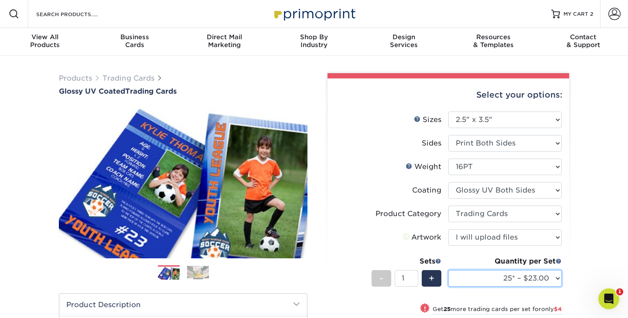
click at [537, 282] on select "25* – $23.00 50* – $27.00 75* – $33.00 100* – $37.00 250* – $47.00 500 – $58.00…" at bounding box center [504, 278] width 113 height 17
select select "50* – $27.00"
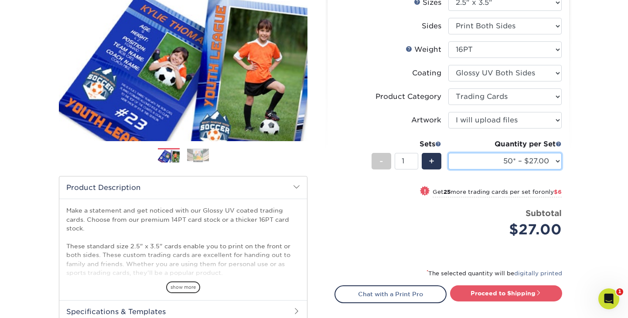
scroll to position [118, 0]
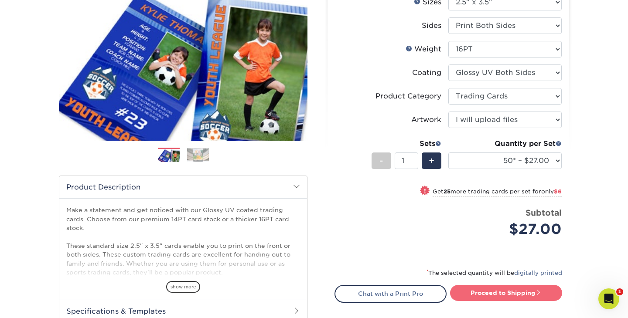
click at [542, 290] on span at bounding box center [539, 293] width 6 height 6
type input "Set 1"
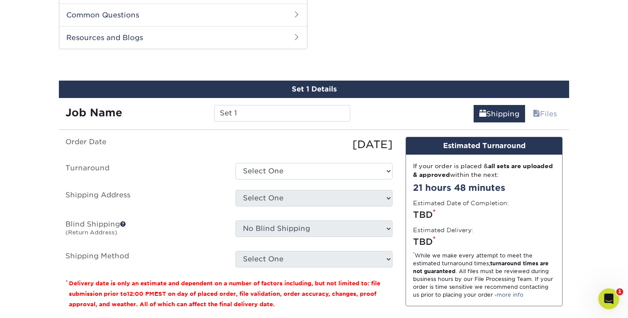
scroll to position [444, 0]
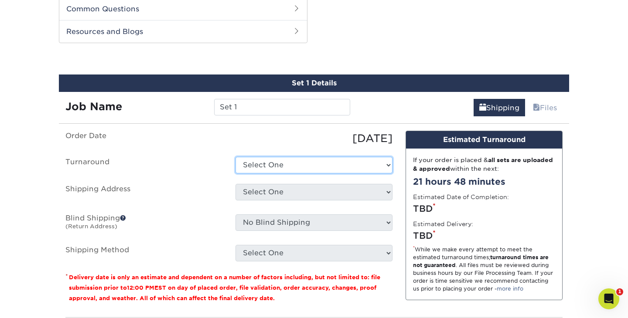
click at [321, 168] on select "Select One 2-4 Business Days 2 Day Next Business Day" at bounding box center [313, 165] width 157 height 17
select select "39596162-017c-462f-bc43-9f550c8c2591"
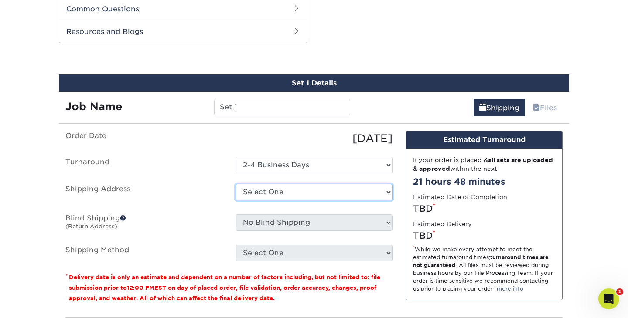
click at [324, 195] on select "Select One Baseball & Softball Training Complex + Add New Address - Login" at bounding box center [313, 192] width 157 height 17
select select "286221"
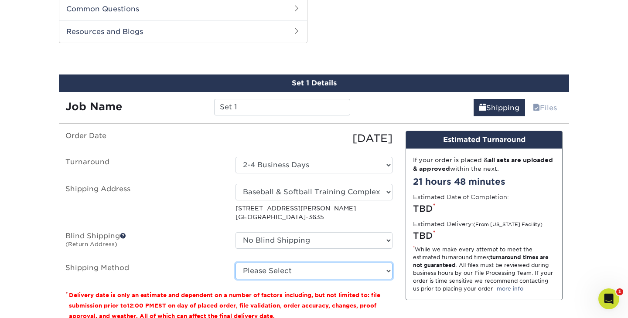
click at [379, 274] on select "Please Select Ground Shipping (+$11.60) 3 Day Shipping Service (+$11.98) 2 Day …" at bounding box center [313, 271] width 157 height 17
select select "03"
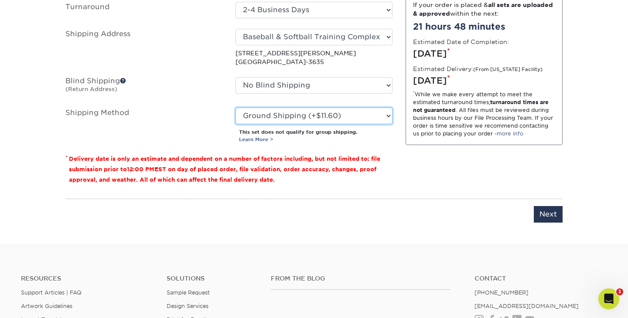
scroll to position [599, 0]
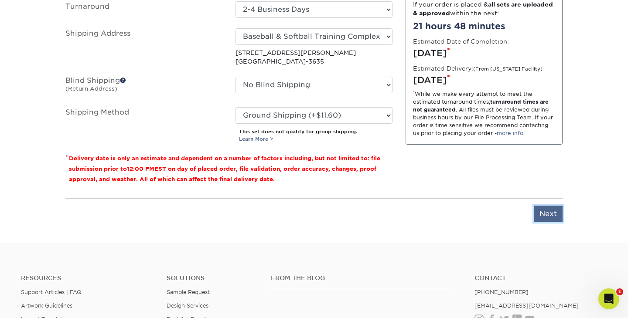
click at [554, 215] on input "Next" at bounding box center [548, 214] width 29 height 17
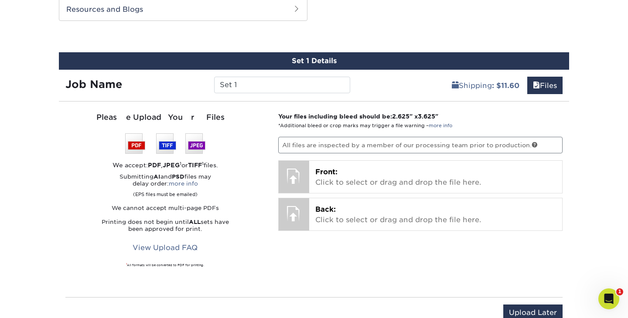
scroll to position [456, 0]
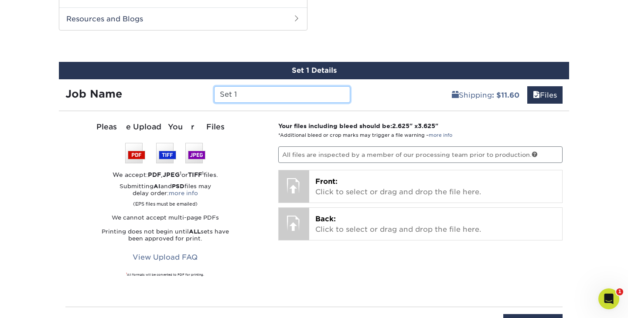
click at [316, 99] on input "Set 1" at bounding box center [282, 94] width 136 height 17
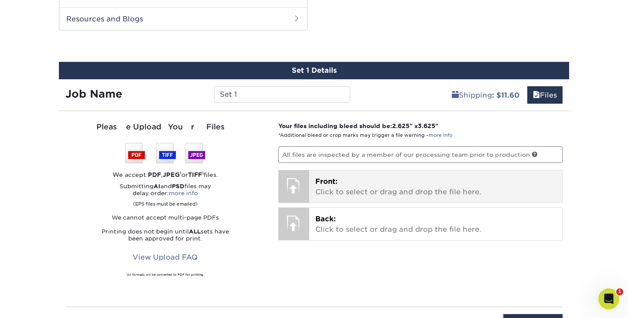
click at [371, 174] on div "Front: Click to select or drag and drop the file here. Choose file" at bounding box center [435, 187] width 253 height 32
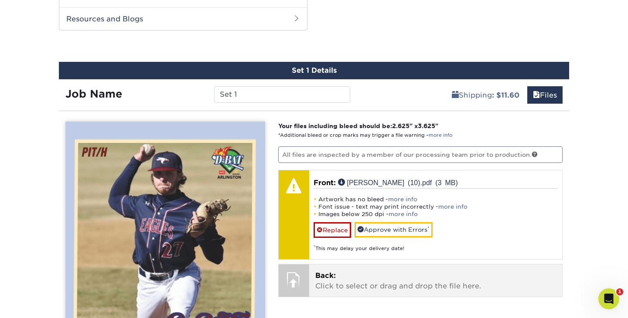
click at [396, 278] on p "Back: Click to select or drag and drop the file here." at bounding box center [435, 281] width 241 height 21
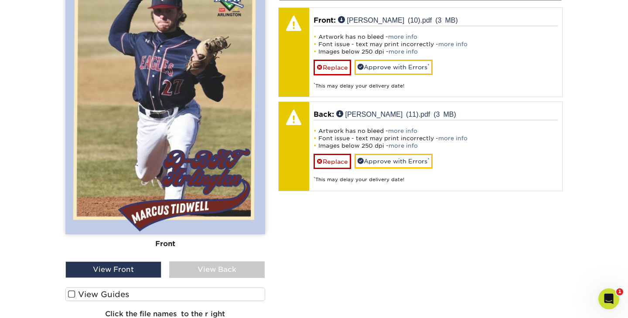
scroll to position [625, 0]
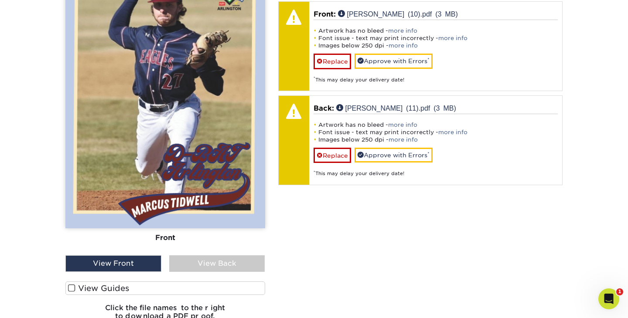
click at [140, 287] on label "View Guides" at bounding box center [165, 289] width 200 height 14
click at [0, 0] on input "View Guides" at bounding box center [0, 0] width 0 height 0
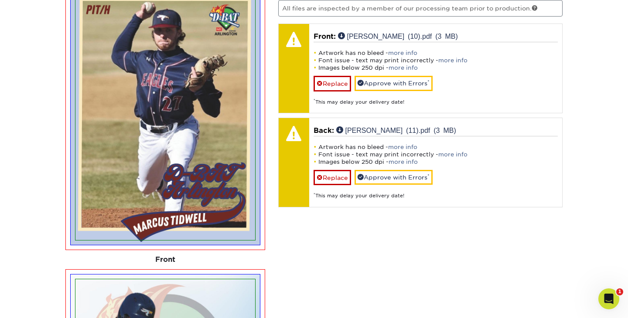
scroll to position [602, 0]
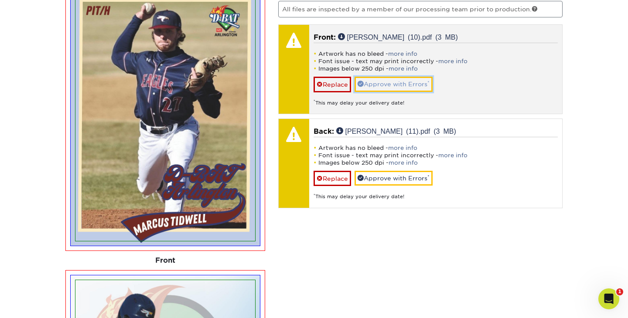
click at [418, 86] on link "Approve with Errors *" at bounding box center [394, 84] width 78 height 15
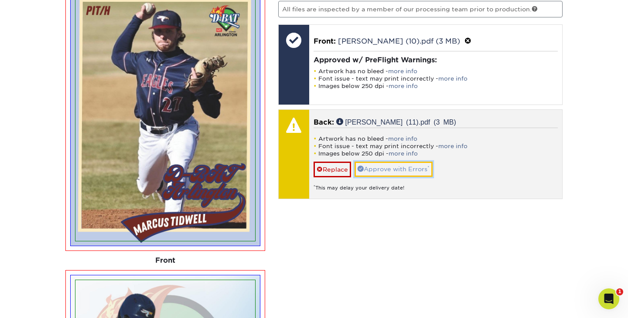
click at [418, 168] on link "Approve with Errors *" at bounding box center [394, 169] width 78 height 15
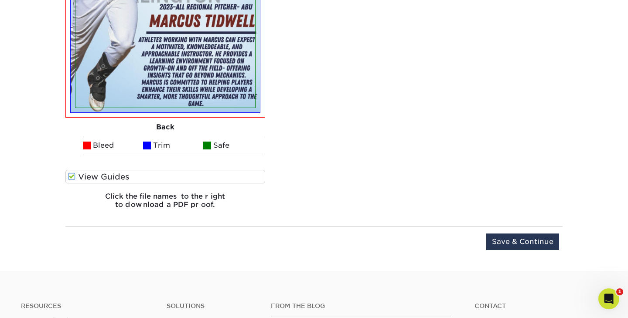
scroll to position [1167, 0]
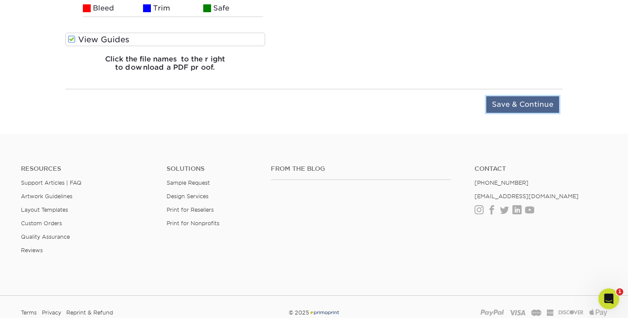
click at [525, 106] on input "Save & Continue" at bounding box center [522, 104] width 73 height 17
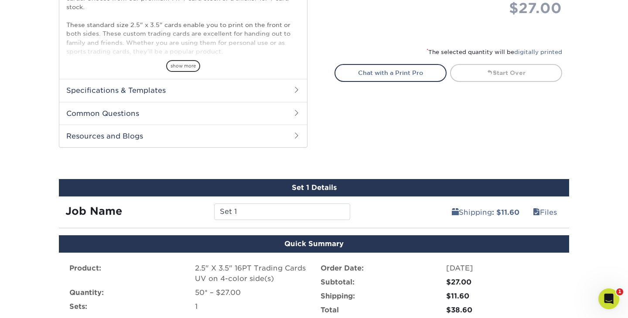
scroll to position [335, 0]
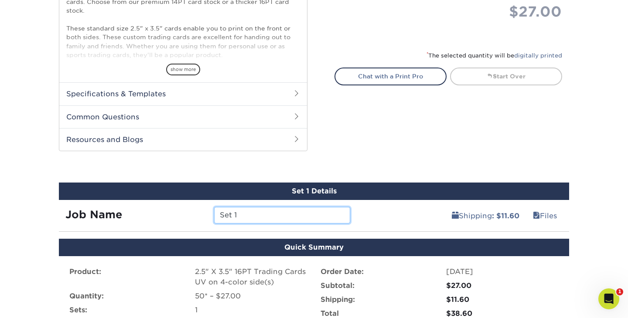
click at [280, 211] on input "Set 1" at bounding box center [282, 215] width 136 height 17
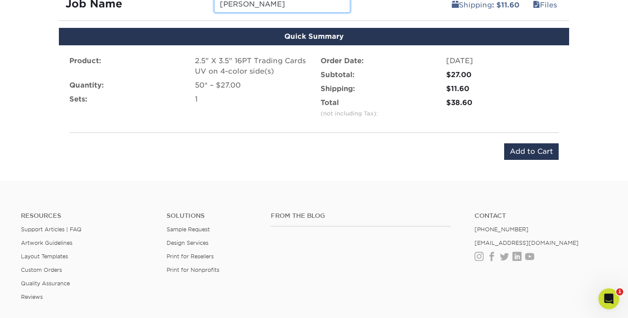
scroll to position [563, 0]
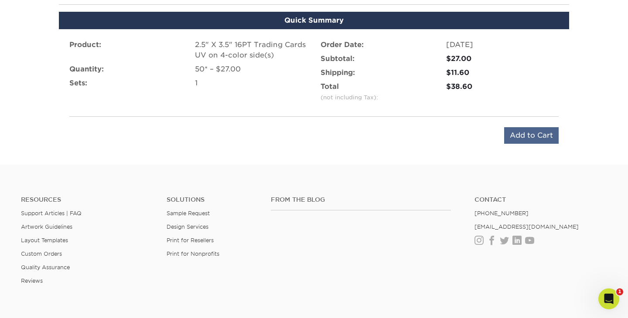
type input "Marcus Tidwell"
click at [537, 133] on input "Add to Cart" at bounding box center [531, 135] width 55 height 17
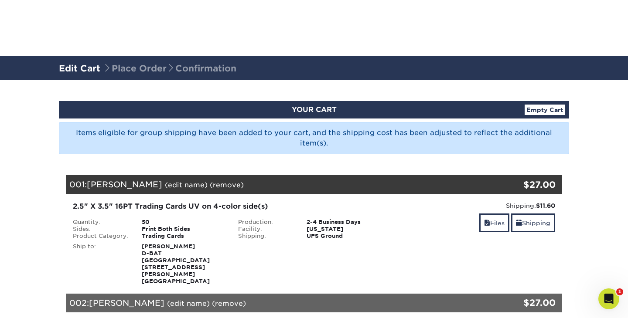
scroll to position [168, 0]
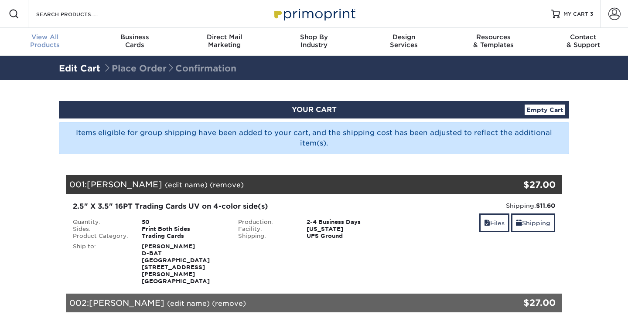
click at [51, 42] on div "View All Products" at bounding box center [45, 41] width 90 height 16
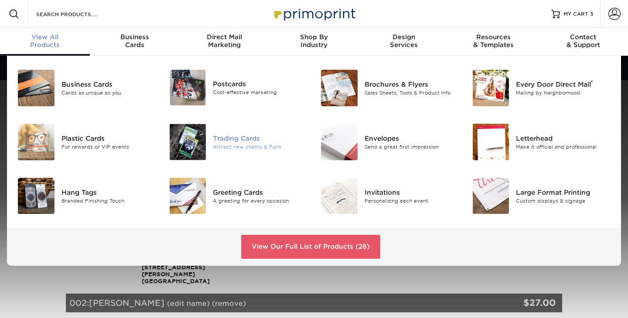
click at [206, 135] on div at bounding box center [188, 142] width 51 height 37
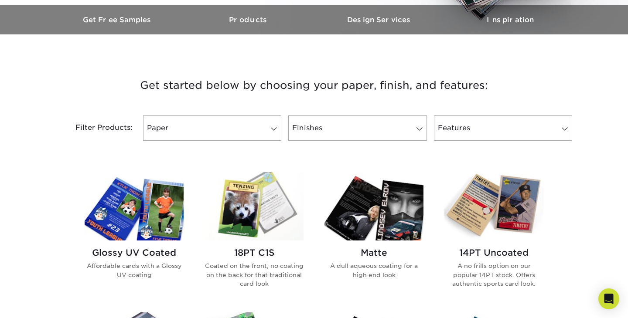
scroll to position [283, 0]
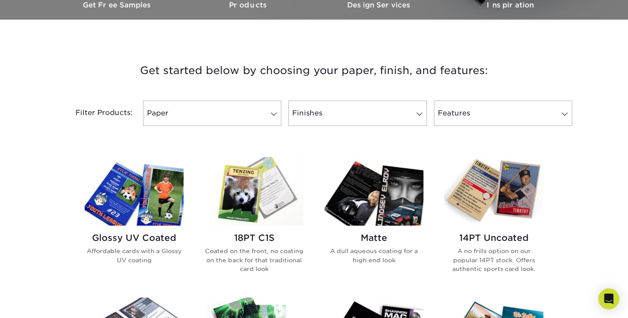
click at [133, 201] on img at bounding box center [134, 191] width 99 height 68
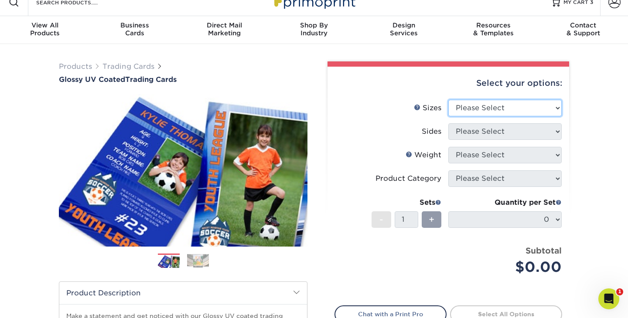
click at [536, 106] on select "Please Select 2.5" x 3.5"" at bounding box center [504, 108] width 113 height 17
select select "2.50x3.50"
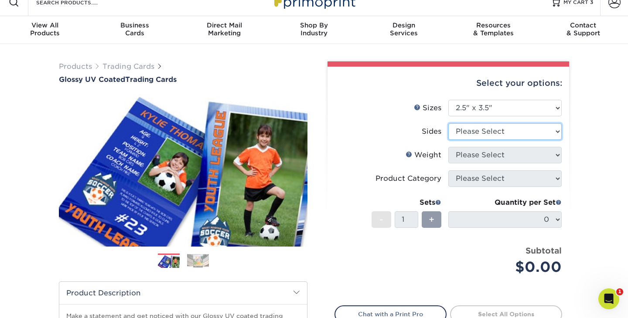
click at [531, 133] on select "Please Select Print Both Sides Print Front Only" at bounding box center [504, 131] width 113 height 17
select select "13abbda7-1d64-4f25-8bb2-c179b224825d"
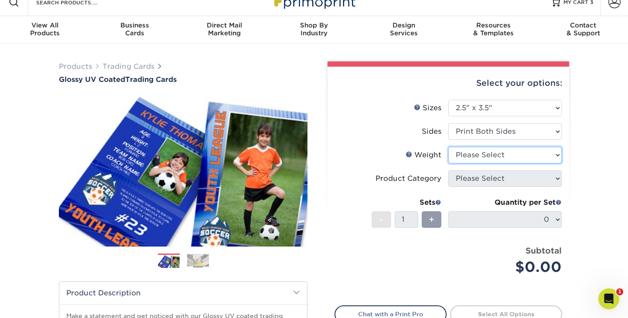
click at [526, 156] on select "Please Select 16PT 14PT 18PT C1S" at bounding box center [504, 155] width 113 height 17
select select "16PT"
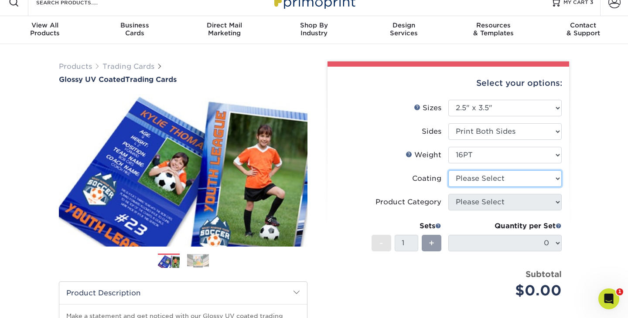
click at [526, 177] on select at bounding box center [504, 179] width 113 height 17
select select "ae367451-b2b8-45df-a344-0f05b6a12993"
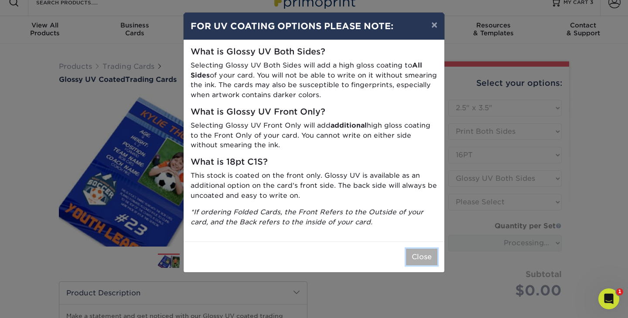
click at [419, 255] on button "Close" at bounding box center [421, 257] width 31 height 17
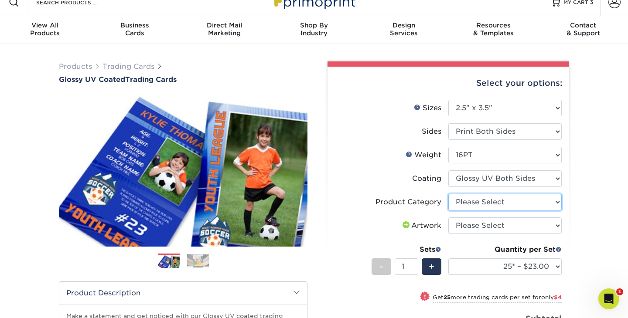
click at [522, 201] on select "Please Select Trading Cards" at bounding box center [504, 202] width 113 height 17
select select "c2f9bce9-36c2-409d-b101-c29d9d031e18"
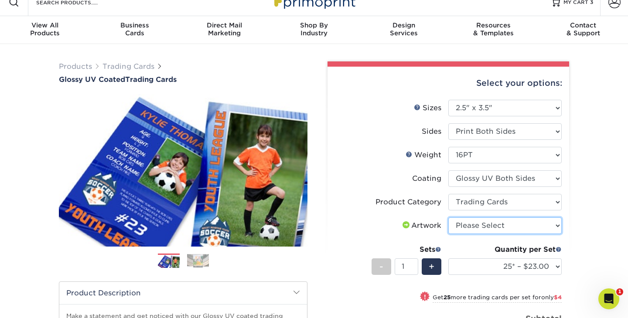
click at [522, 225] on select "Please Select I will upload files I need a design - $100" at bounding box center [504, 226] width 113 height 17
select select "upload"
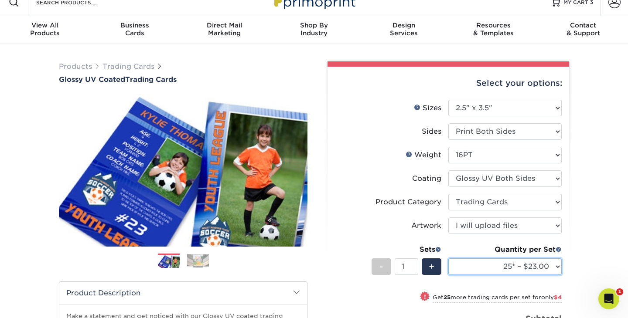
click at [515, 266] on select "25* – $23.00 50* – $27.00 75* – $33.00 100* – $37.00 250* – $47.00 500 – $58.00…" at bounding box center [504, 267] width 113 height 17
select select "50* – $27.00"
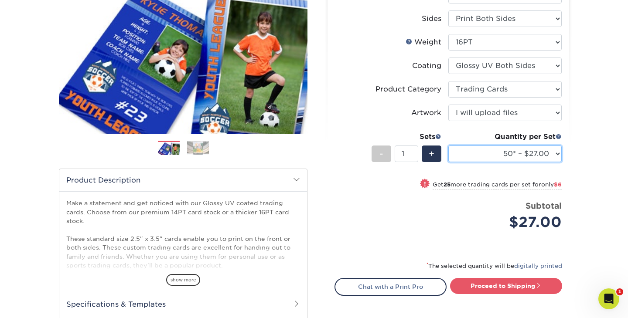
scroll to position [123, 0]
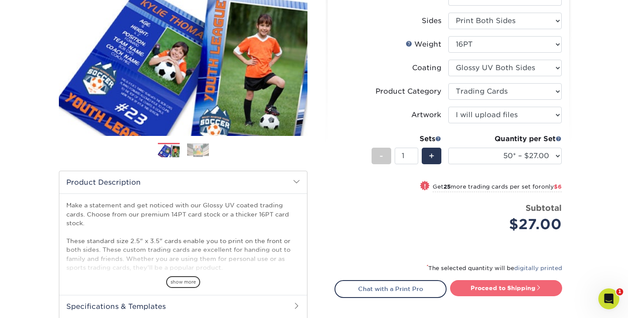
click at [518, 289] on link "Proceed to Shipping" at bounding box center [506, 288] width 112 height 16
type input "Set 1"
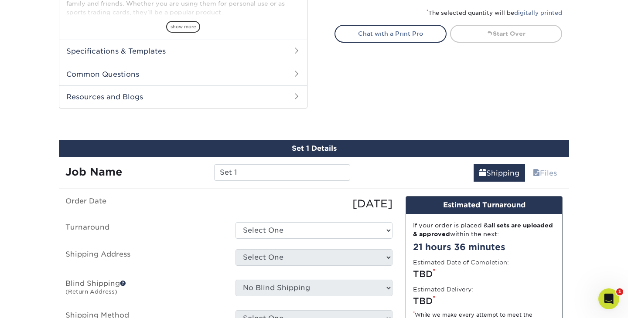
scroll to position [444, 0]
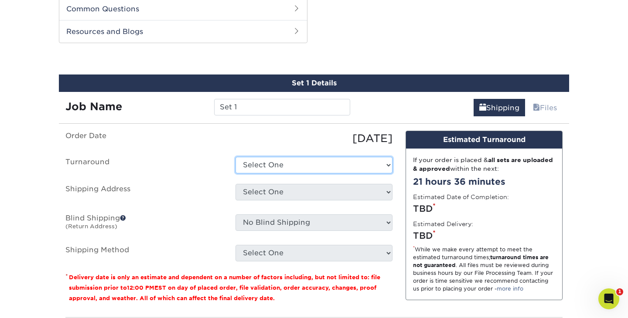
click at [283, 167] on select "Select One 2-4 Business Days 2 Day Next Business Day" at bounding box center [313, 165] width 157 height 17
select select "39596162-017c-462f-bc43-9f550c8c2591"
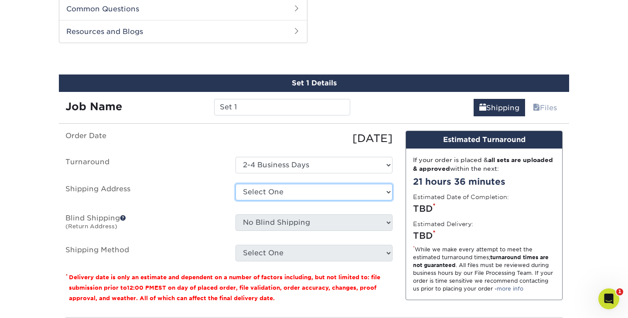
click at [294, 193] on select "Select One Baseball & Softball Training Complex + Add New Address - Login" at bounding box center [313, 192] width 157 height 17
select select "286221"
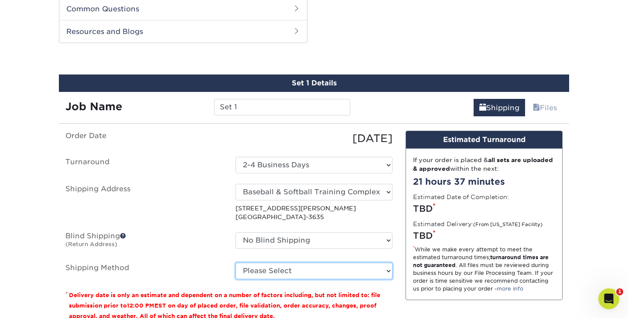
click at [376, 271] on select "Please Select Ground Shipping (+$11.60) 3 Day Shipping Service (+$11.98) 2 Day …" at bounding box center [313, 271] width 157 height 17
select select "03"
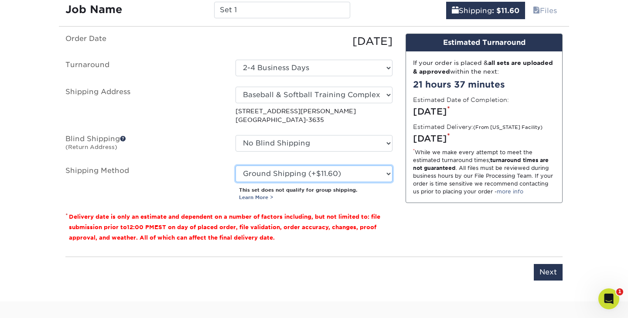
scroll to position [540, 0]
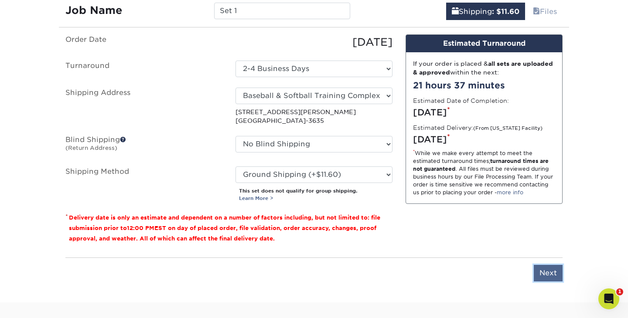
click at [551, 272] on input "Next" at bounding box center [548, 273] width 29 height 17
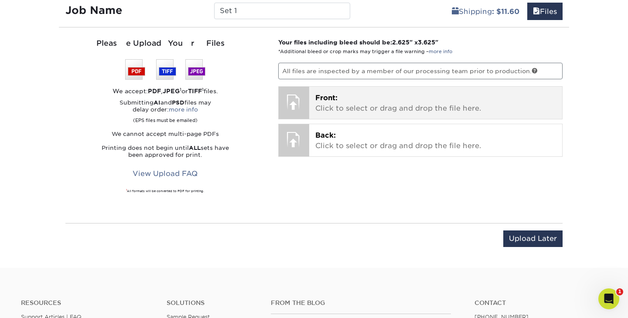
click at [359, 91] on div "Front: Click to select or drag and drop the file here. Choose file" at bounding box center [435, 103] width 253 height 32
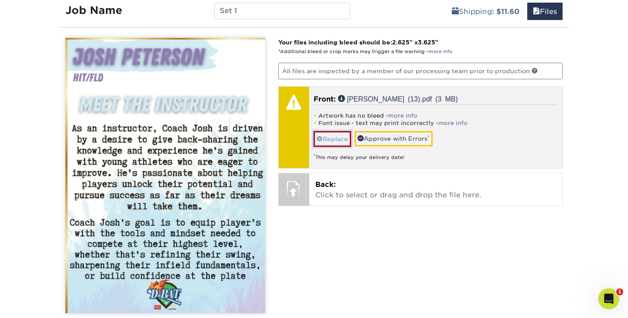
click at [334, 137] on link "Replace" at bounding box center [333, 138] width 38 height 15
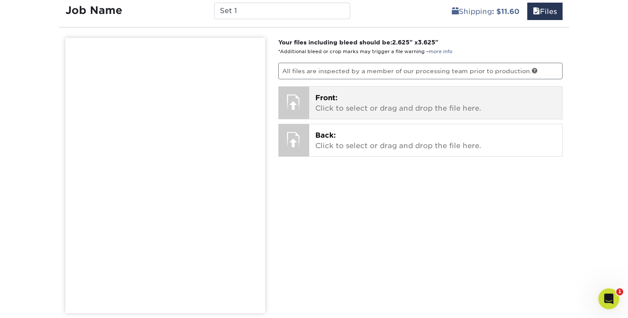
click at [337, 113] on p "Front: Click to select or drag and drop the file here." at bounding box center [435, 103] width 241 height 21
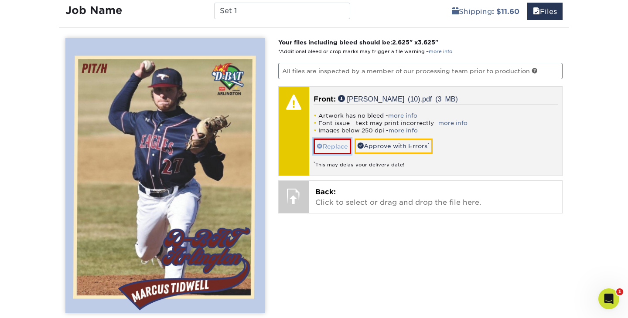
click at [339, 143] on link "Replace" at bounding box center [333, 146] width 38 height 15
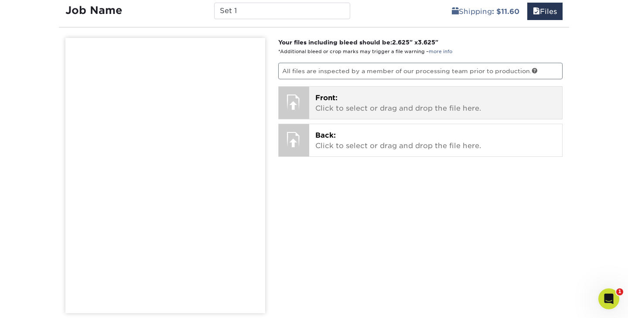
click at [337, 109] on p "Front: Click to select or drag and drop the file here." at bounding box center [435, 103] width 241 height 21
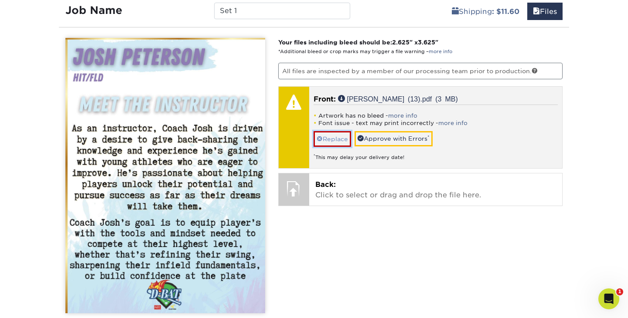
click at [339, 138] on link "Replace" at bounding box center [333, 138] width 38 height 15
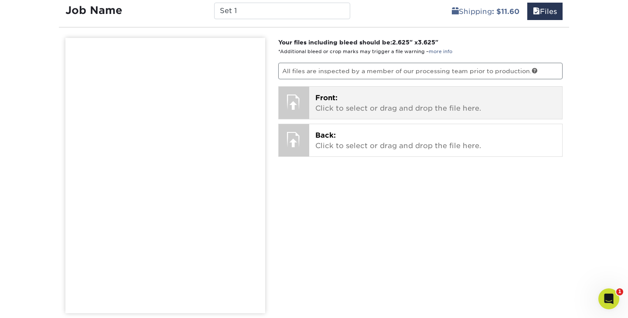
click at [328, 107] on p "Front: Click to select or drag and drop the file here." at bounding box center [435, 103] width 241 height 21
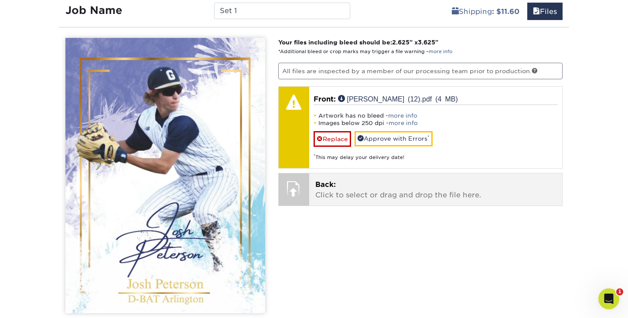
click at [425, 198] on p "Back: Click to select or drag and drop the file here." at bounding box center [435, 190] width 241 height 21
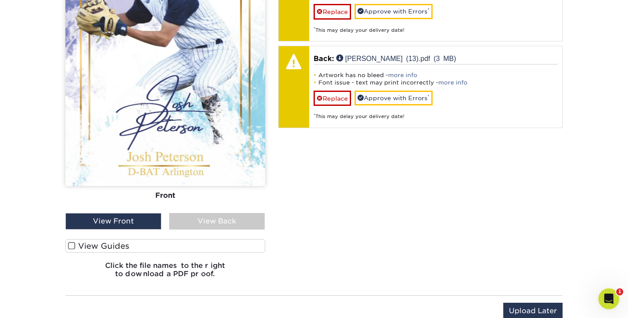
click at [125, 243] on label "View Guides" at bounding box center [165, 246] width 200 height 14
click at [0, 0] on input "View Guides" at bounding box center [0, 0] width 0 height 0
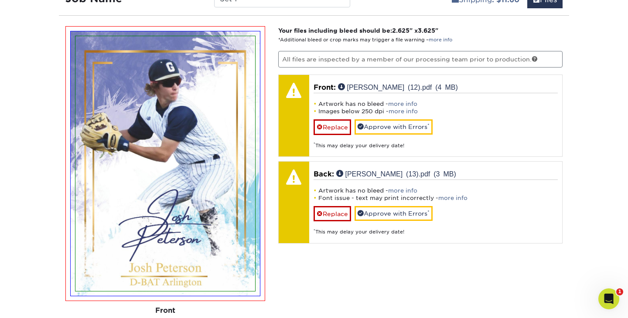
scroll to position [523, 0]
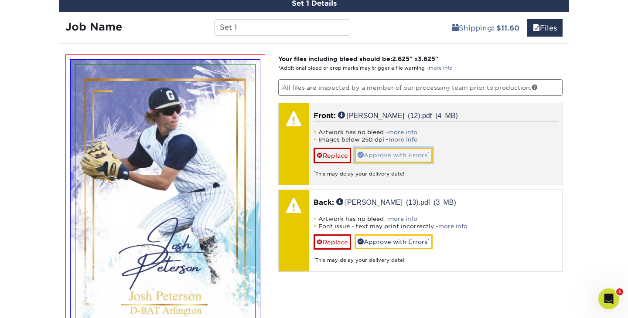
click at [423, 151] on link "Approve with Errors *" at bounding box center [394, 155] width 78 height 15
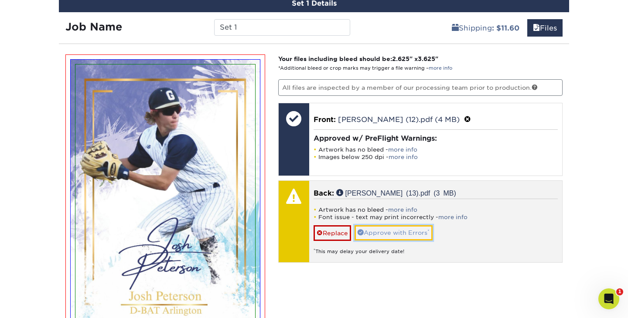
click at [406, 230] on link "Approve with Errors *" at bounding box center [394, 232] width 78 height 15
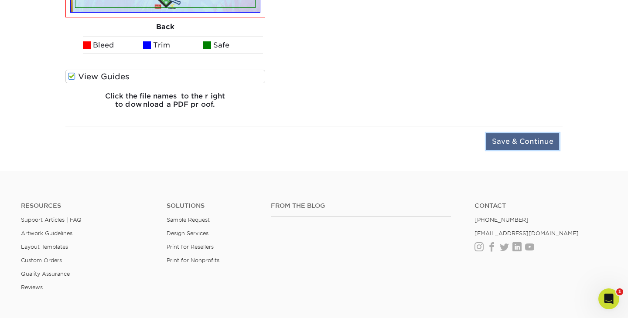
click at [521, 144] on input "Save & Continue" at bounding box center [522, 141] width 73 height 17
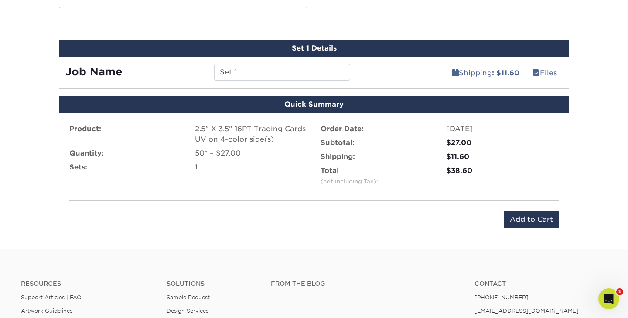
scroll to position [474, 0]
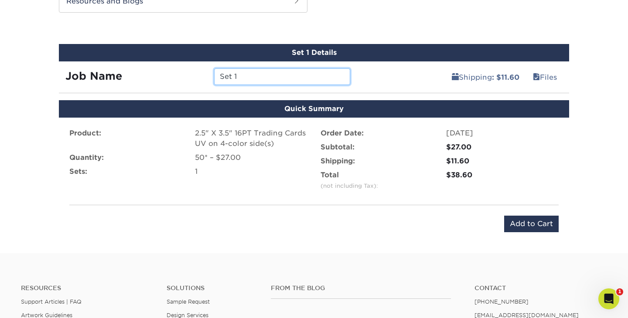
click at [311, 73] on input "Set 1" at bounding box center [282, 76] width 136 height 17
type input "S"
click at [229, 75] on input "JOsh Peterson" at bounding box center [282, 76] width 136 height 17
type input "Josh Peterson"
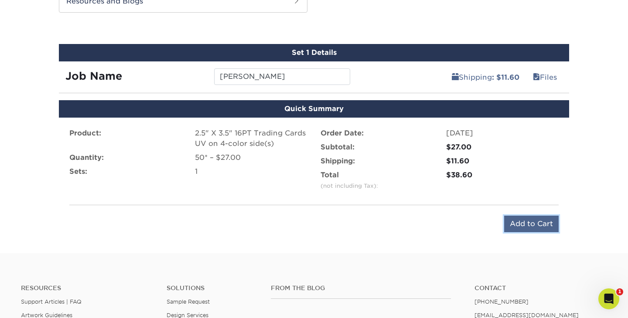
click at [531, 219] on input "Add to Cart" at bounding box center [531, 224] width 55 height 17
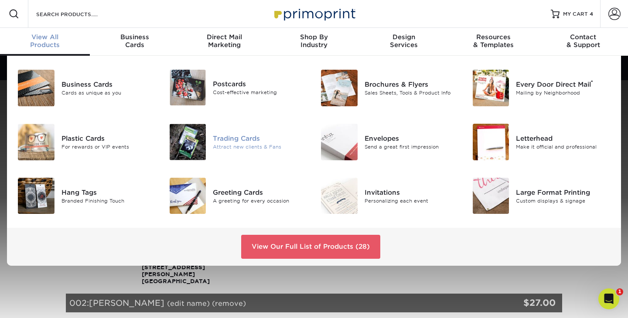
click at [191, 130] on img at bounding box center [188, 142] width 37 height 37
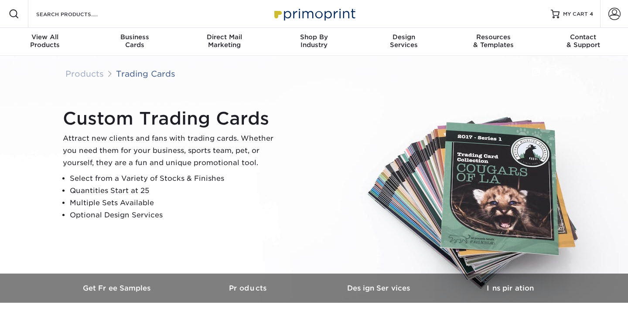
scroll to position [79, 0]
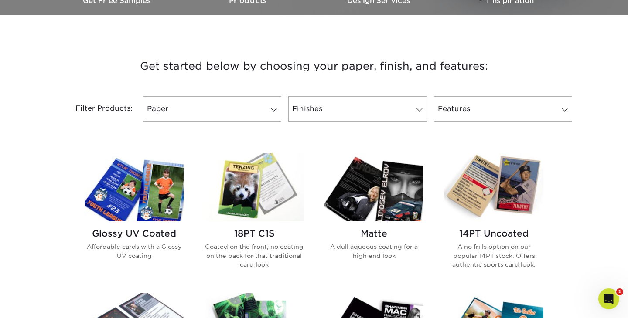
scroll to position [0, 0]
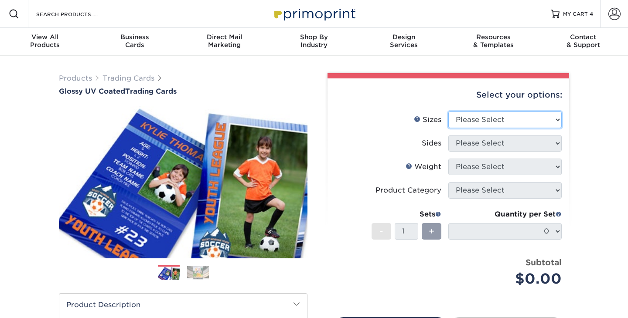
click at [518, 121] on select "Please Select 2.5" x 3.5"" at bounding box center [504, 120] width 113 height 17
select select "2.50x3.50"
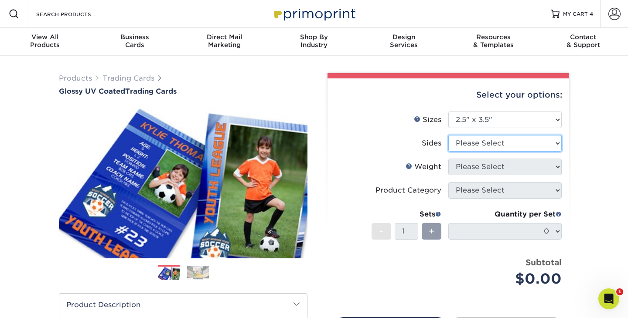
click at [524, 140] on select "Please Select Print Both Sides Print Front Only" at bounding box center [504, 143] width 113 height 17
select select "13abbda7-1d64-4f25-8bb2-c179b224825d"
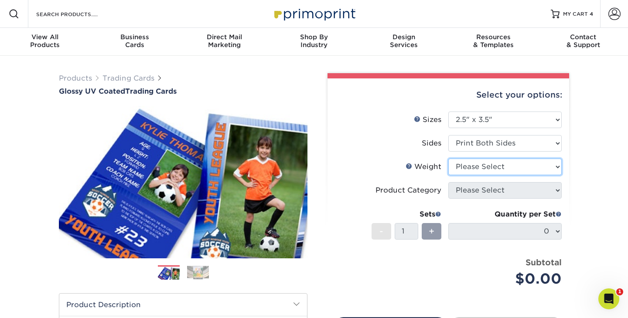
click at [520, 167] on select "Please Select 16PT 14PT 18PT C1S" at bounding box center [504, 167] width 113 height 17
select select "16PT"
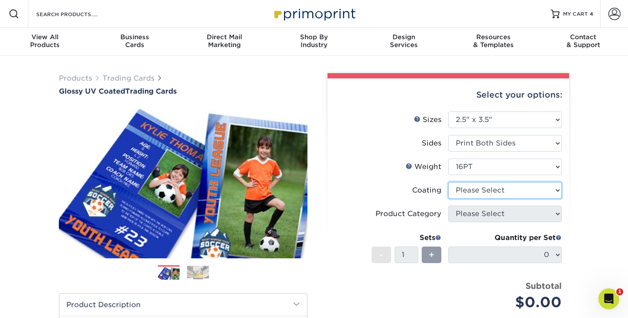
click at [525, 191] on select at bounding box center [504, 190] width 113 height 17
select select "ae367451-b2b8-45df-a344-0f05b6a12993"
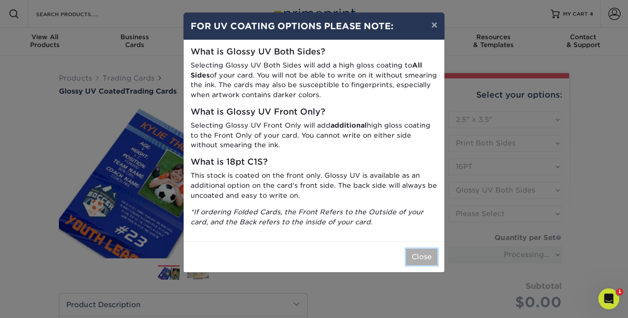
click at [417, 253] on button "Close" at bounding box center [421, 257] width 31 height 17
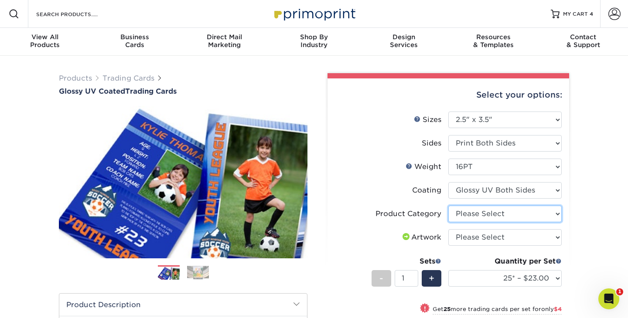
click at [553, 216] on select "Please Select Trading Cards" at bounding box center [504, 214] width 113 height 17
select select "c2f9bce9-36c2-409d-b101-c29d9d031e18"
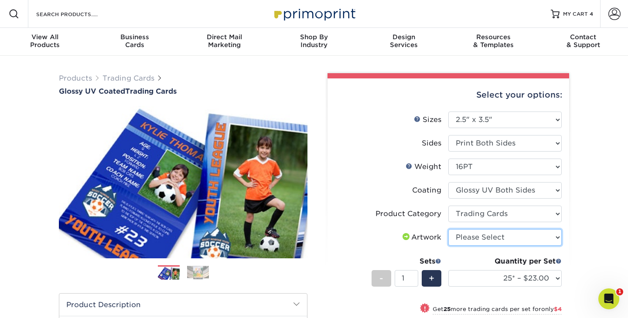
click at [551, 235] on select "Please Select I will upload files I need a design - $100" at bounding box center [504, 237] width 113 height 17
select select "upload"
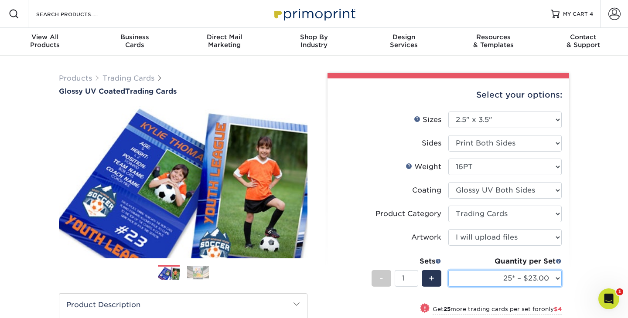
click at [556, 276] on select "25* – $23.00 50* – $27.00 75* – $33.00 100* – $37.00 250* – $47.00 500 – $58.00…" at bounding box center [504, 278] width 113 height 17
select select "50* – $27.00"
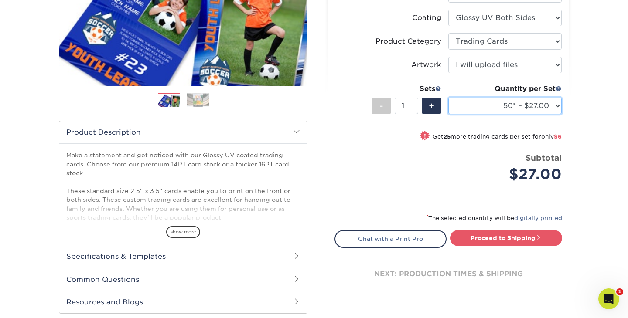
scroll to position [192, 0]
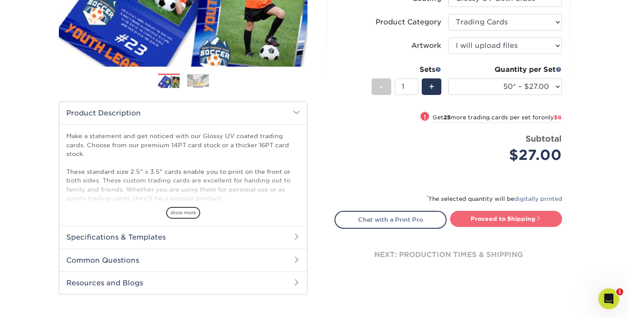
click at [545, 215] on link "Proceed to Shipping" at bounding box center [506, 219] width 112 height 16
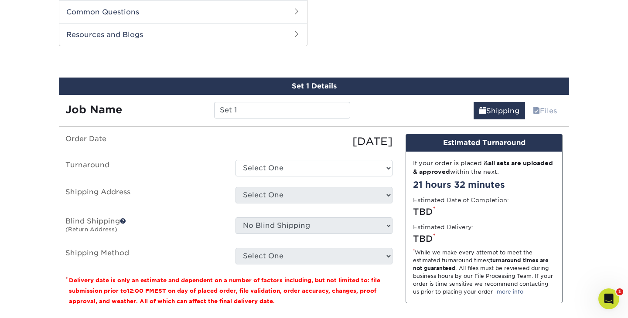
scroll to position [444, 0]
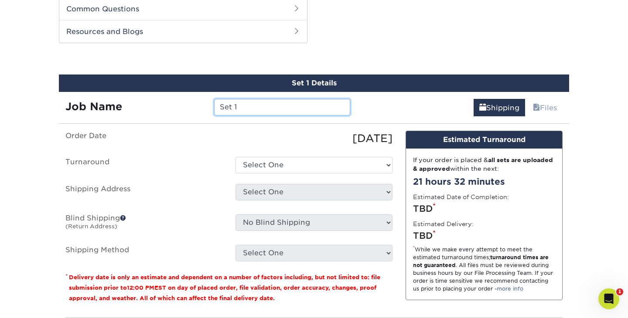
click at [314, 111] on input "Set 1" at bounding box center [282, 107] width 136 height 17
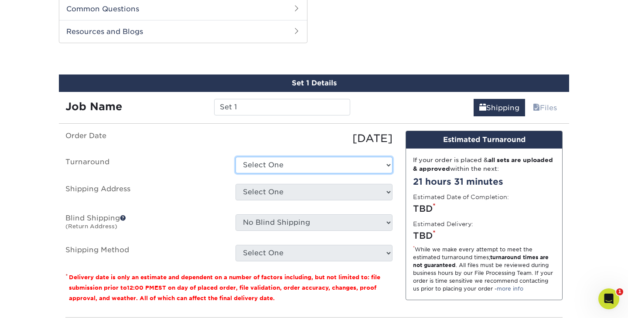
click at [297, 167] on select "Select One 2-4 Business Days 2 Day Next Business Day" at bounding box center [313, 165] width 157 height 17
select select "39596162-017c-462f-bc43-9f550c8c2591"
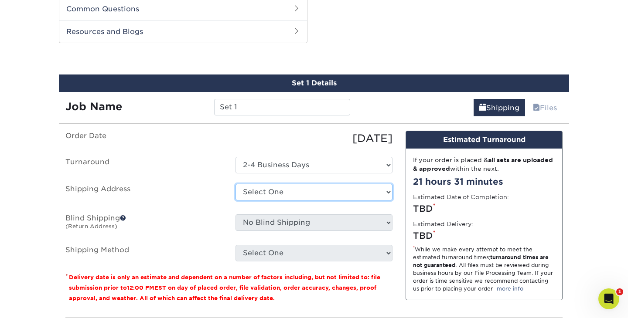
click at [303, 192] on select "Select One Baseball & Softball Training Complex + Add New Address - Login" at bounding box center [313, 192] width 157 height 17
select select "286221"
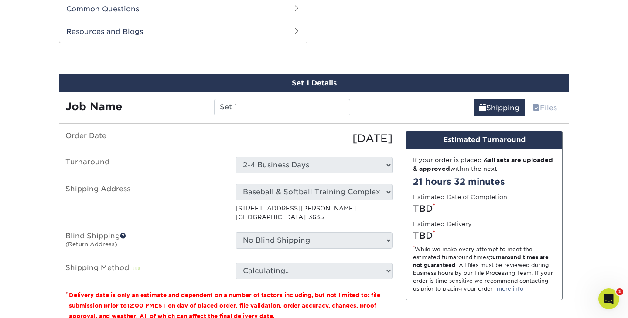
click at [365, 274] on select "Calculating.." at bounding box center [313, 271] width 157 height 17
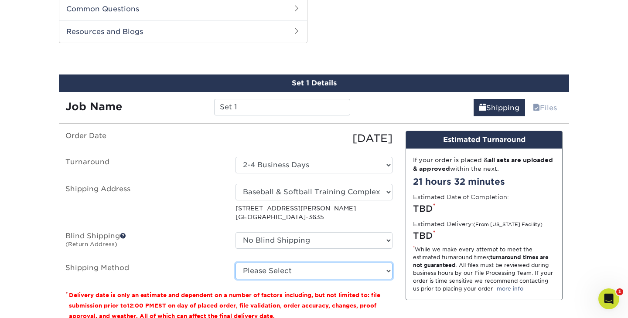
click at [389, 268] on select "Please Select Ground Shipping (+$11.60) 3 Day Shipping Service (+$11.98) 2 Day …" at bounding box center [313, 271] width 157 height 17
select select "03"
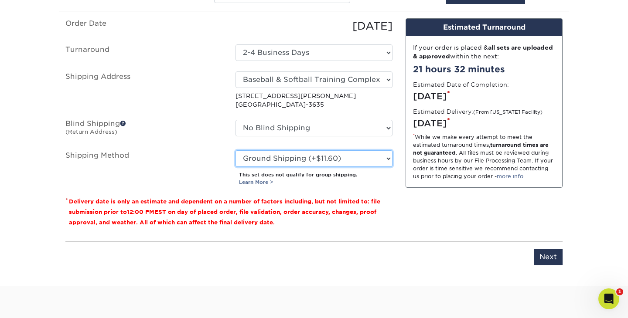
scroll to position [560, 0]
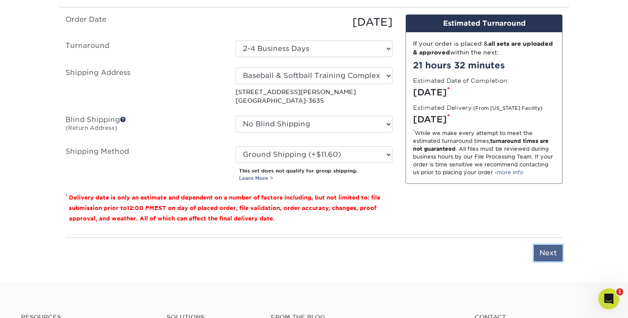
click at [543, 253] on input "Next" at bounding box center [548, 253] width 29 height 17
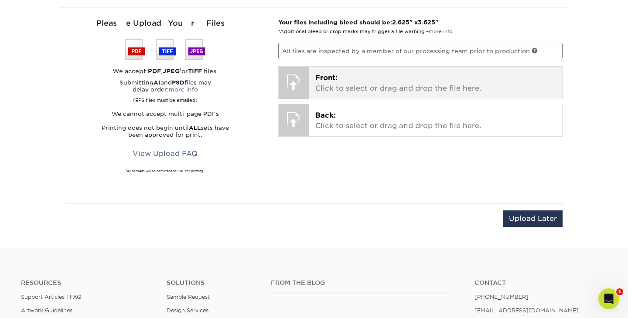
click at [394, 88] on p "Front: Click to select or drag and drop the file here." at bounding box center [435, 83] width 241 height 21
